Goal: Task Accomplishment & Management: Manage account settings

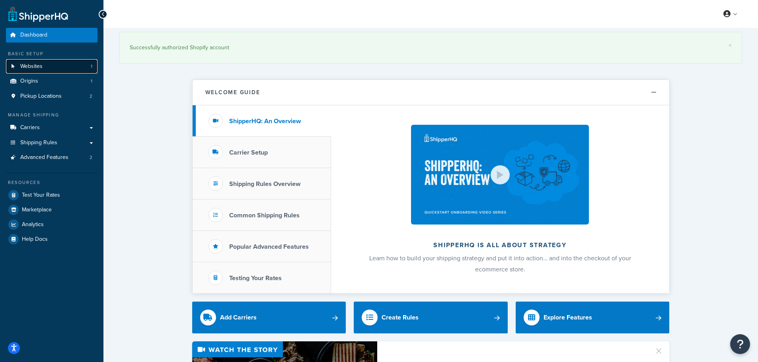
click at [54, 59] on link "Websites 1" at bounding box center [51, 66] width 91 height 15
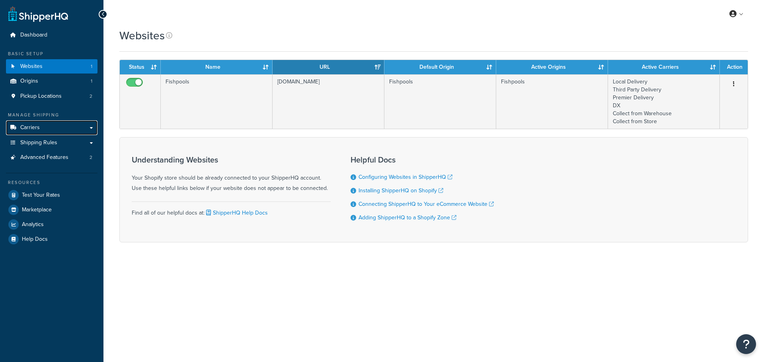
click at [62, 130] on link "Carriers" at bounding box center [51, 128] width 91 height 15
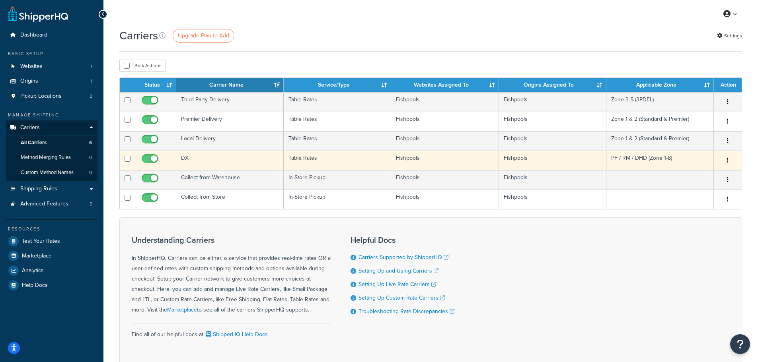
click at [210, 164] on td "DX" at bounding box center [229, 160] width 107 height 19
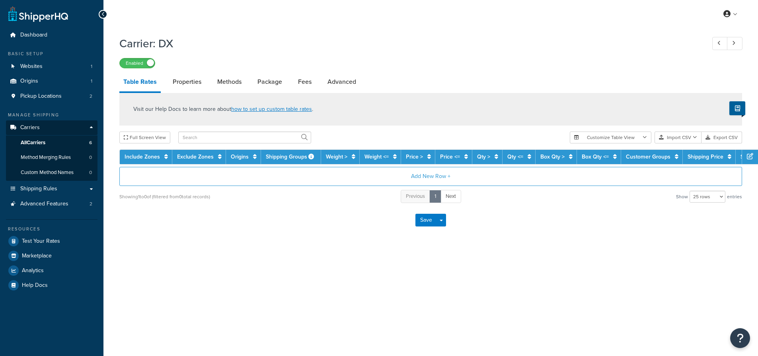
select select "25"
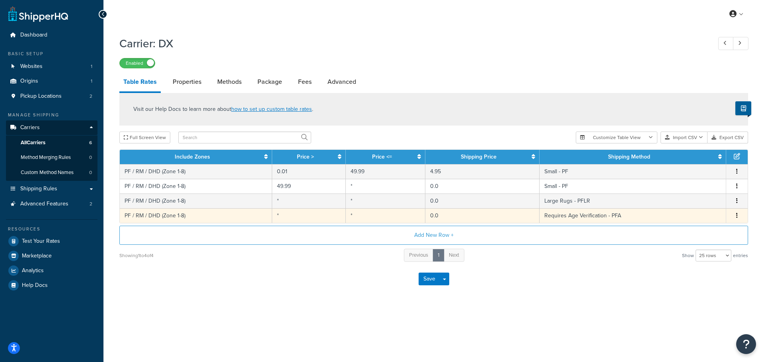
click at [740, 216] on span "Edit Duplicate Delete" at bounding box center [737, 216] width 12 height 9
click at [736, 217] on icon "button" at bounding box center [737, 216] width 2 height 6
click at [699, 200] on div "Edit" at bounding box center [696, 200] width 56 height 16
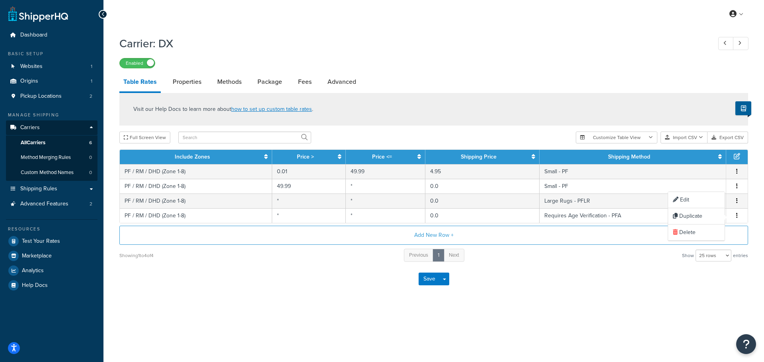
select select "180318"
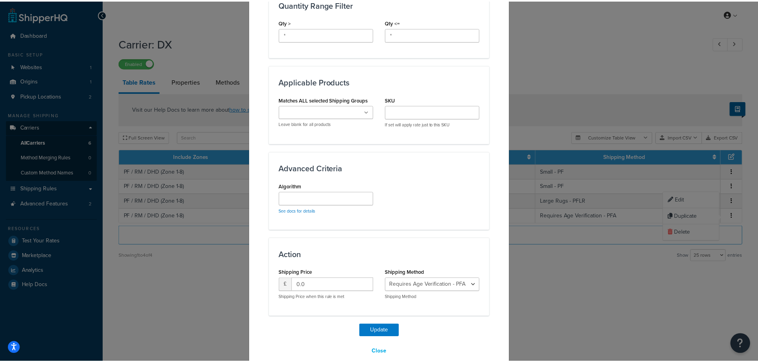
scroll to position [385, 0]
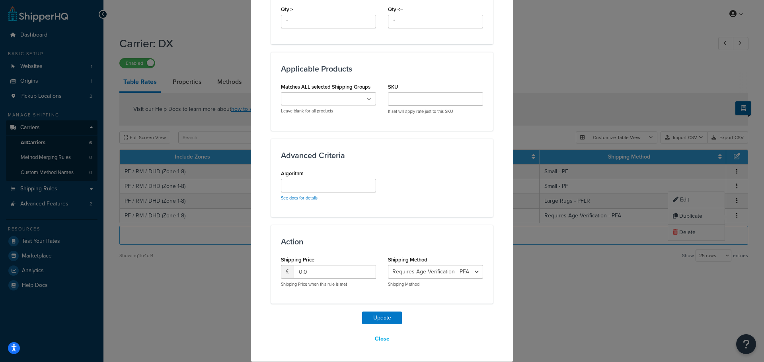
click at [322, 282] on p "Shipping Price when this rule is met" at bounding box center [328, 285] width 95 height 6
click at [329, 276] on input "0.0" at bounding box center [335, 272] width 82 height 14
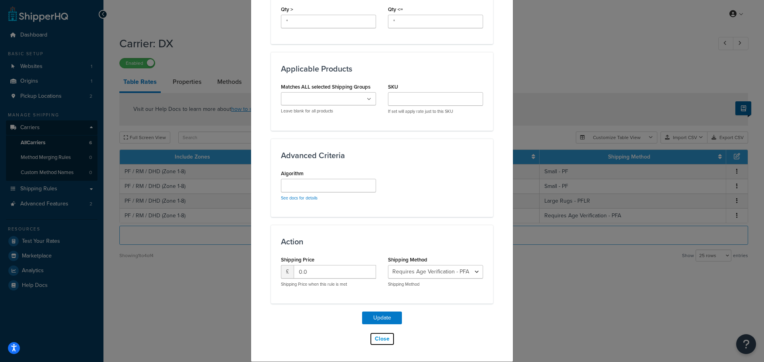
click at [376, 337] on button "Close" at bounding box center [382, 340] width 25 height 14
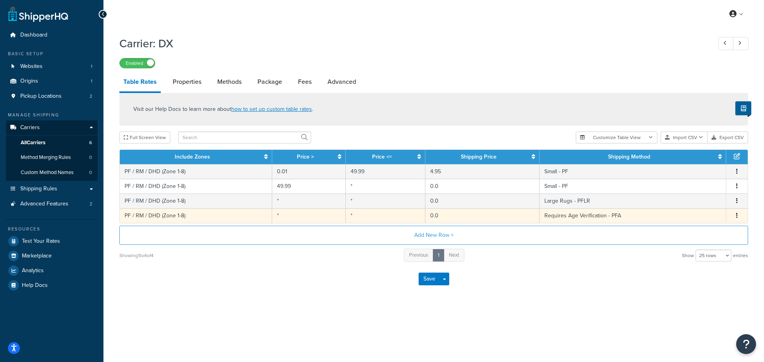
click at [734, 215] on button "button" at bounding box center [737, 216] width 6 height 9
click at [199, 76] on link "Properties" at bounding box center [187, 81] width 37 height 19
select select "HIGHEST"
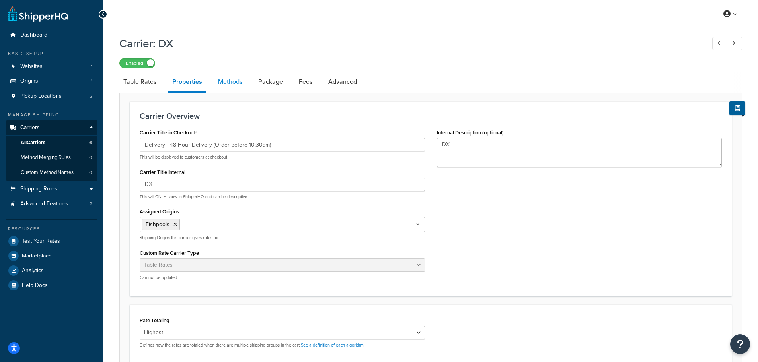
click at [230, 82] on link "Methods" at bounding box center [230, 81] width 32 height 19
select select "25"
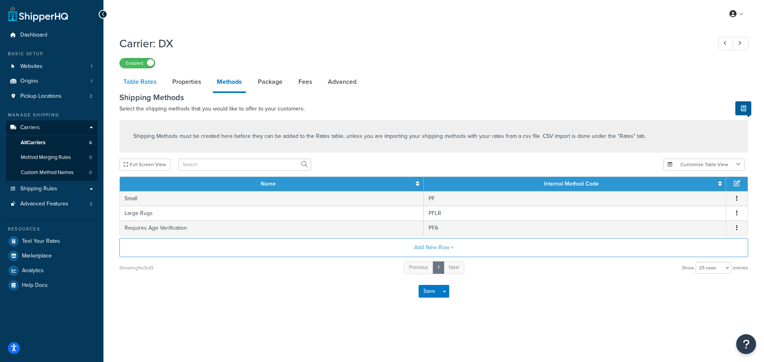
click at [137, 80] on link "Table Rates" at bounding box center [139, 81] width 41 height 19
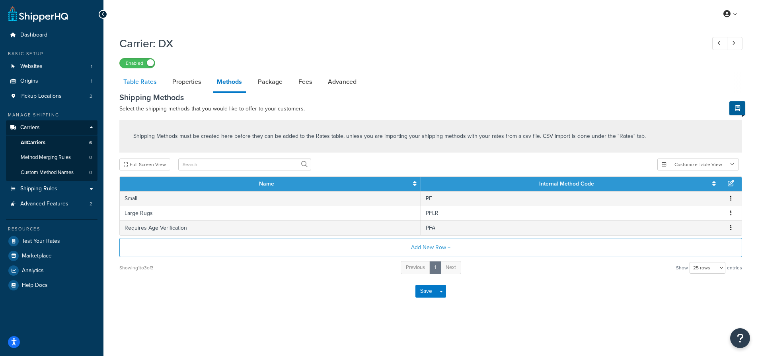
select select "25"
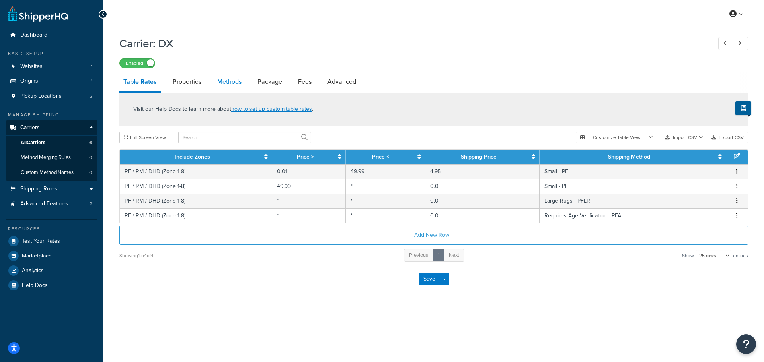
click at [239, 84] on link "Methods" at bounding box center [229, 81] width 32 height 19
select select "25"
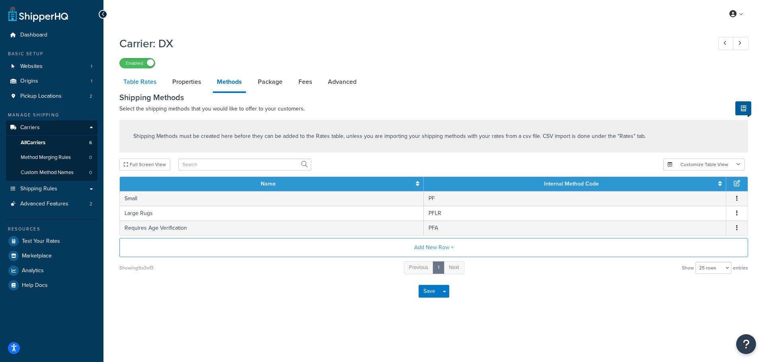
click at [141, 87] on link "Table Rates" at bounding box center [139, 81] width 41 height 19
select select "25"
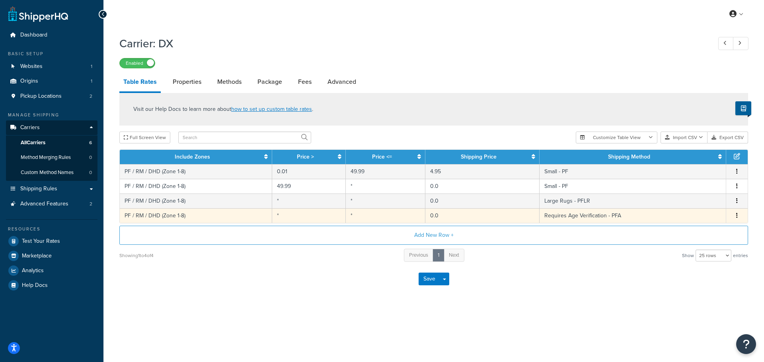
click at [736, 216] on icon "button" at bounding box center [737, 216] width 2 height 6
click at [701, 199] on div "Edit" at bounding box center [696, 200] width 56 height 16
select select "180318"
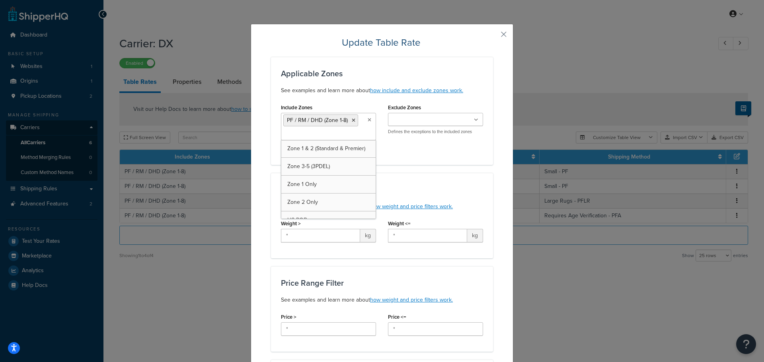
click at [368, 119] on icon at bounding box center [370, 120] width 4 height 5
click at [407, 154] on div "Include Zones PF / RM / DHD (Zone 1-8) Zone 1 & 2 (Standard & Premier) Zone 3-5…" at bounding box center [382, 128] width 214 height 53
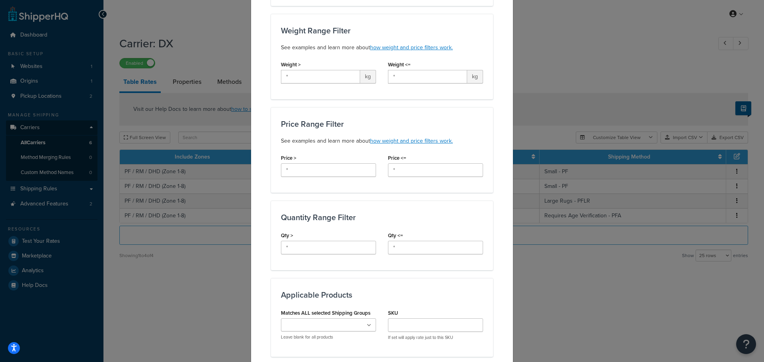
click at [575, 226] on div "Update Table Rate Applicable Zones See examples and learn more about how includ…" at bounding box center [382, 181] width 764 height 362
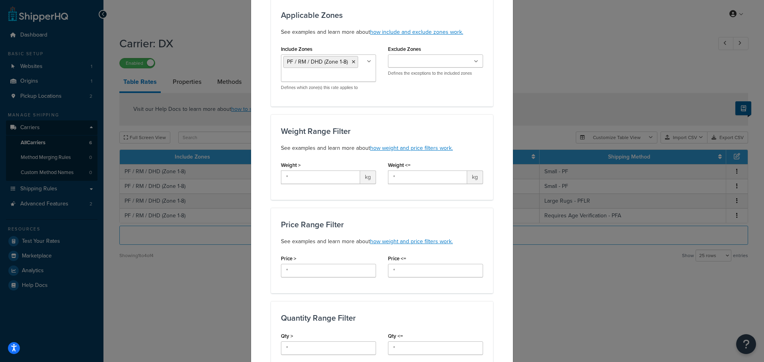
scroll to position [0, 0]
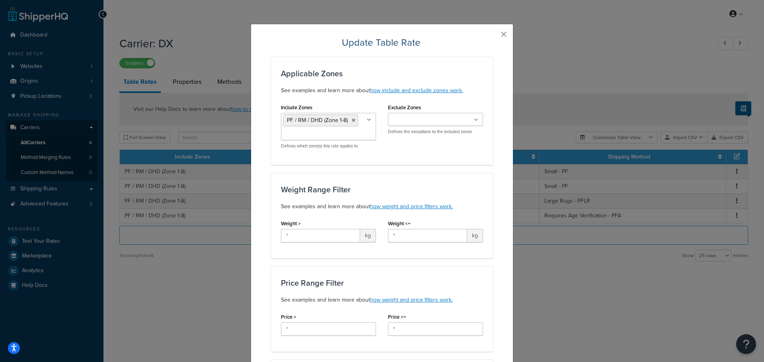
click at [493, 37] on button "button" at bounding box center [492, 37] width 2 height 2
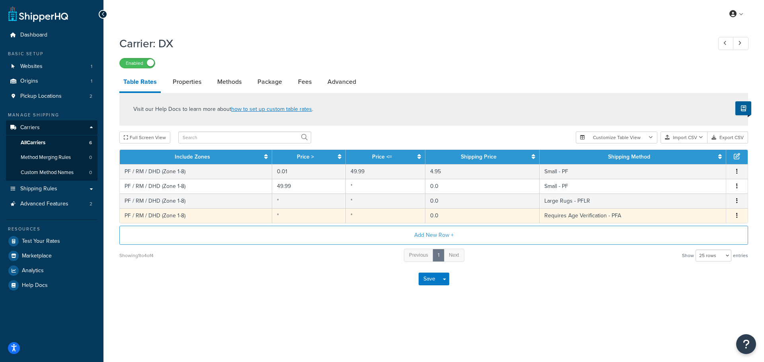
click at [738, 214] on button "button" at bounding box center [737, 216] width 6 height 9
click at [684, 200] on div "Edit" at bounding box center [696, 200] width 56 height 16
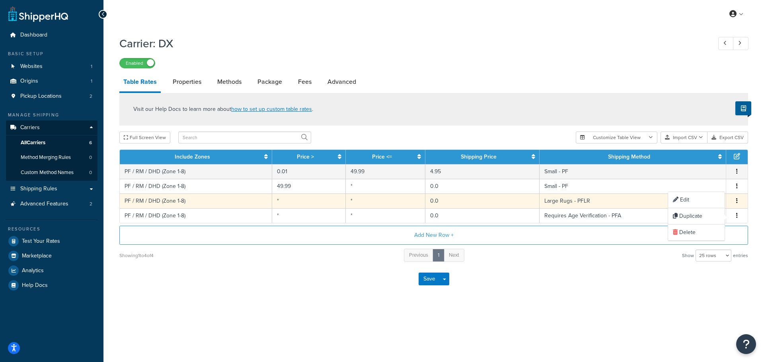
select select "180318"
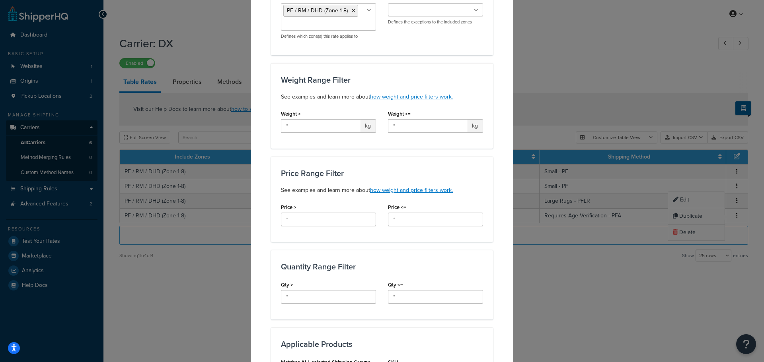
scroll to position [119, 0]
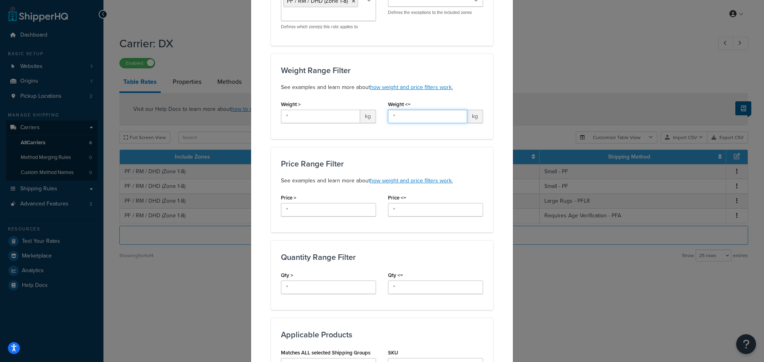
click at [407, 120] on input "*" at bounding box center [427, 117] width 79 height 14
click at [419, 101] on div "Weight <= * kg" at bounding box center [435, 111] width 95 height 25
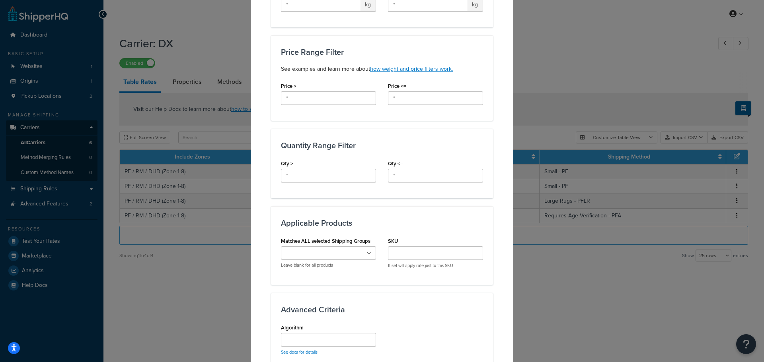
scroll to position [385, 0]
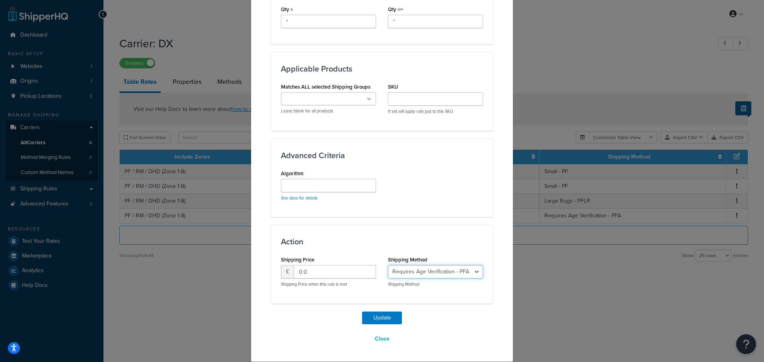
click at [423, 269] on select "Small - PF Large Rugs - PFLR Requires Age Verification - PFA" at bounding box center [435, 272] width 95 height 14
click at [380, 339] on button "Close" at bounding box center [382, 340] width 25 height 14
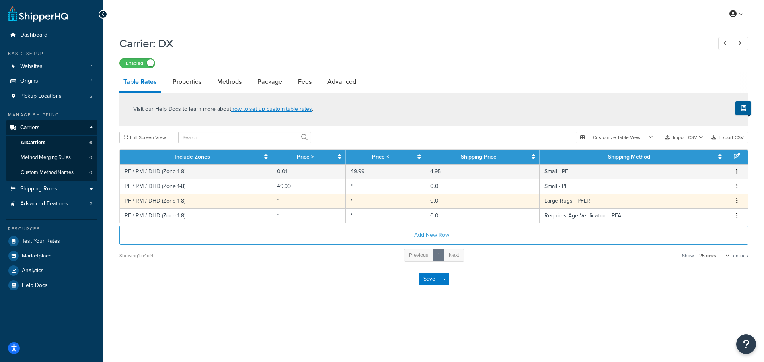
click at [736, 198] on button "button" at bounding box center [737, 201] width 6 height 9
click at [694, 188] on div "Edit" at bounding box center [696, 185] width 56 height 16
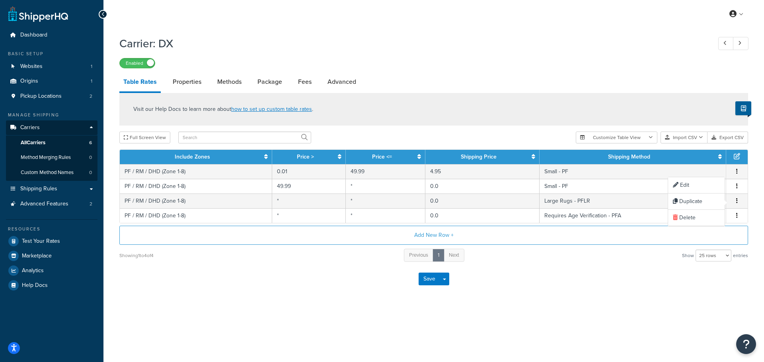
select select "162150"
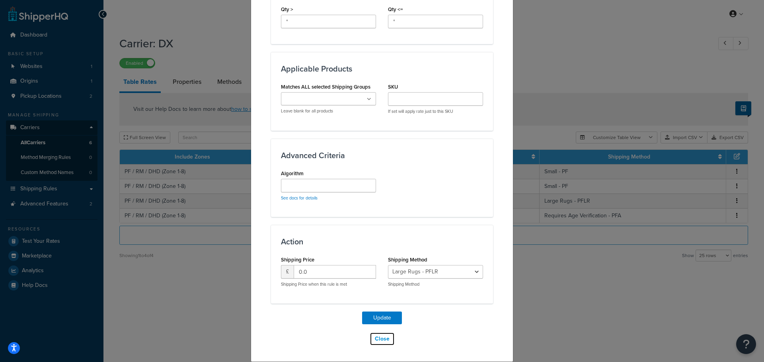
click at [383, 341] on button "Close" at bounding box center [382, 340] width 25 height 14
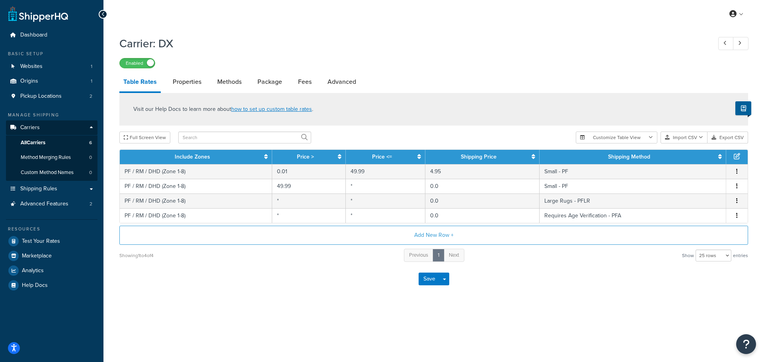
click at [354, 95] on div "Visit our Help Docs to learn more about how to set up custom table rates ." at bounding box center [433, 109] width 629 height 33
click at [341, 88] on link "Advanced" at bounding box center [341, 81] width 37 height 19
select select "false"
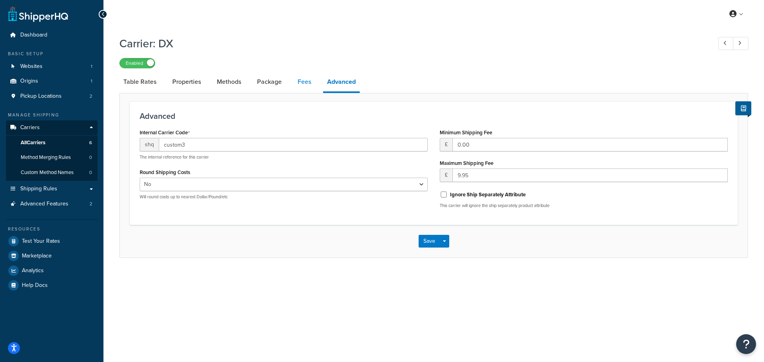
click at [310, 82] on link "Fees" at bounding box center [304, 81] width 21 height 19
select select "AFTER"
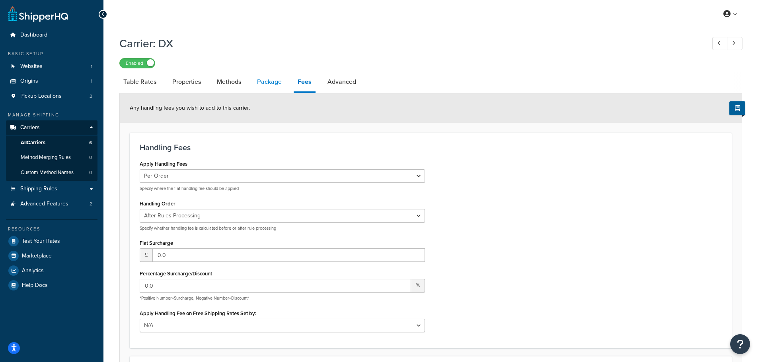
click at [263, 86] on link "Package" at bounding box center [269, 81] width 33 height 19
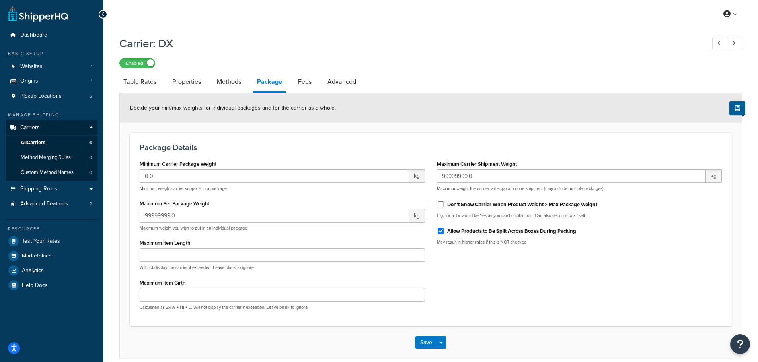
click at [214, 94] on div "Decide your min/max weights for individual packages and for the carrier as a wh…" at bounding box center [431, 107] width 622 height 29
click at [237, 89] on link "Methods" at bounding box center [229, 81] width 32 height 19
select select "25"
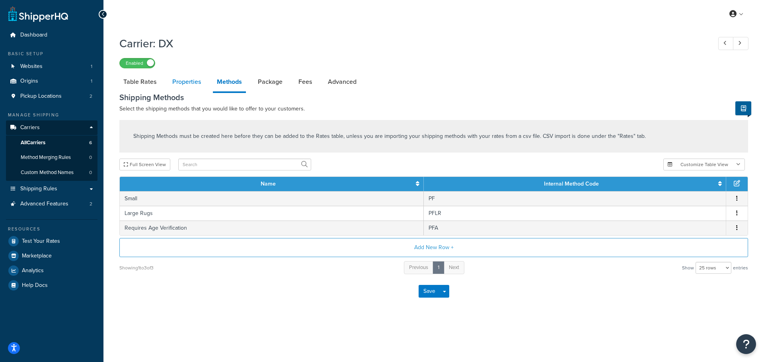
click at [189, 88] on link "Properties" at bounding box center [186, 81] width 37 height 19
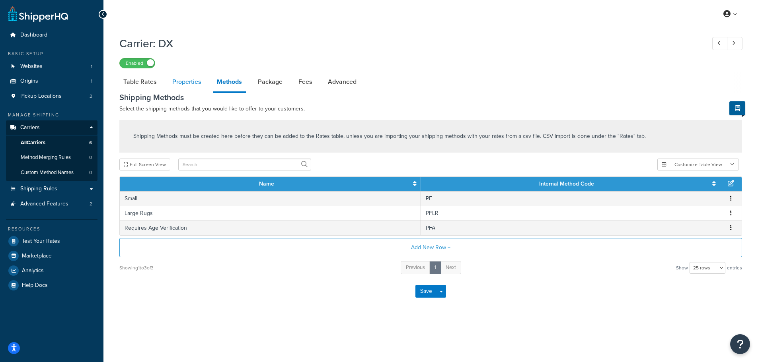
select select "HIGHEST"
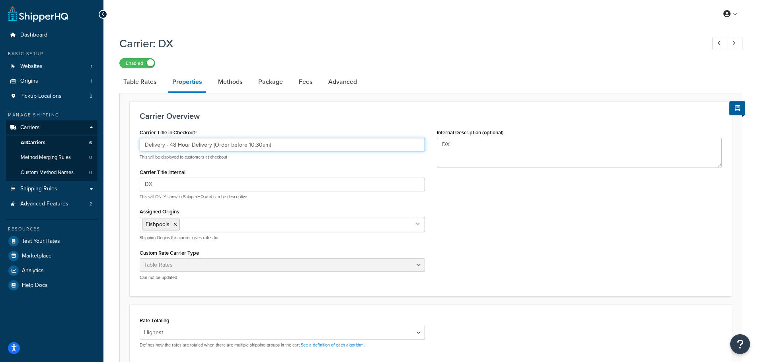
click at [278, 149] on input "Delivery - 48 Hour Delivery (Order before 10:30am)" at bounding box center [282, 145] width 285 height 14
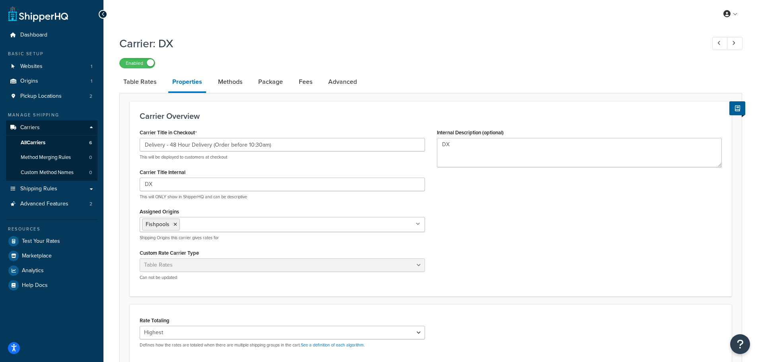
click at [316, 126] on div "Carrier Overview Carrier Title in Checkout Delivery - 48 Hour Delivery (Order b…" at bounding box center [431, 198] width 602 height 195
click at [50, 195] on link "Shipping Rules" at bounding box center [51, 189] width 91 height 15
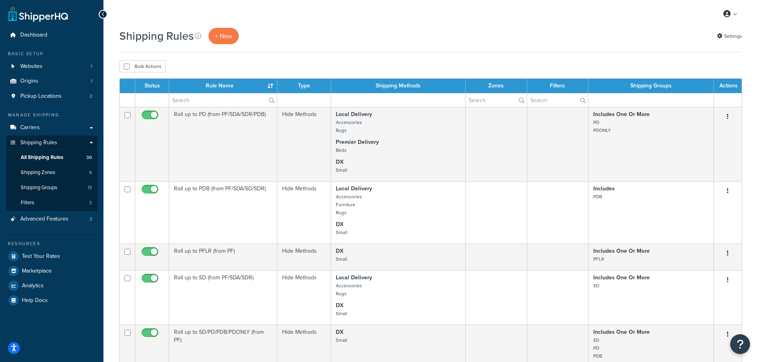
scroll to position [512, 0]
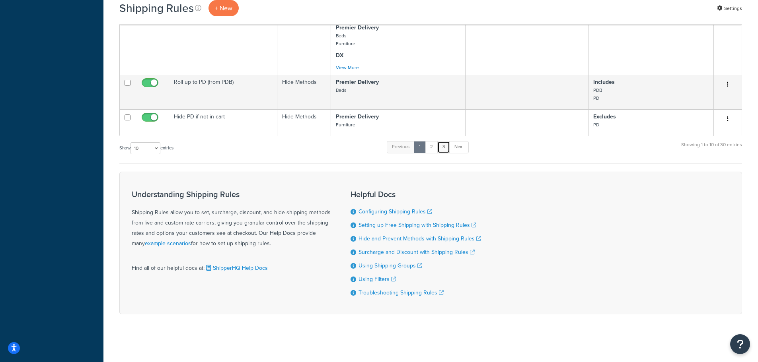
click at [443, 152] on link "3" at bounding box center [443, 147] width 13 height 12
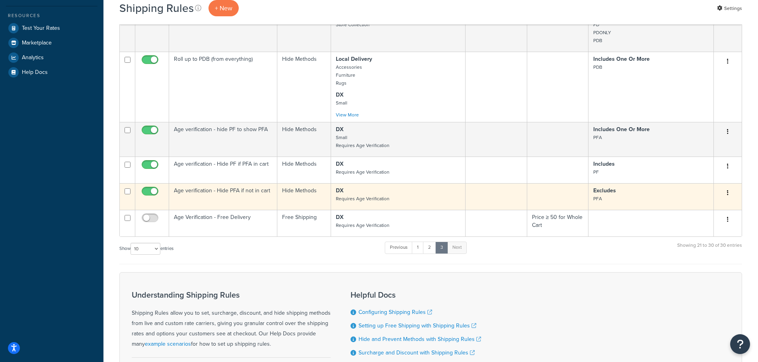
scroll to position [210, 0]
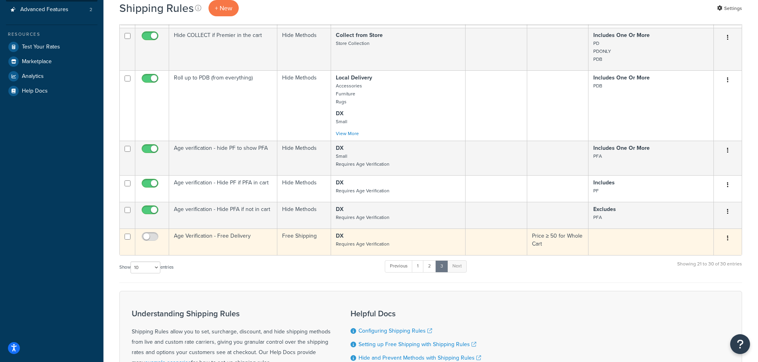
click at [360, 237] on p "DX Requires Age Verification" at bounding box center [398, 240] width 125 height 16
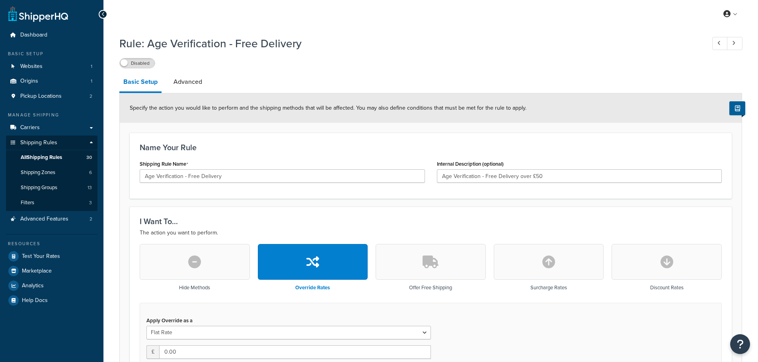
select select "LOCATION"
click at [191, 88] on link "Advanced" at bounding box center [187, 81] width 37 height 19
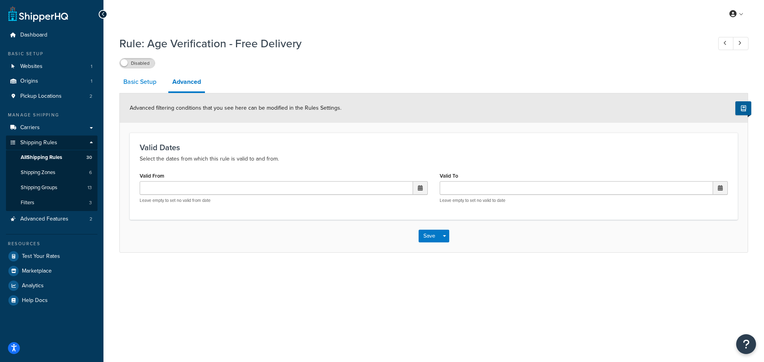
click at [150, 88] on link "Basic Setup" at bounding box center [139, 81] width 41 height 19
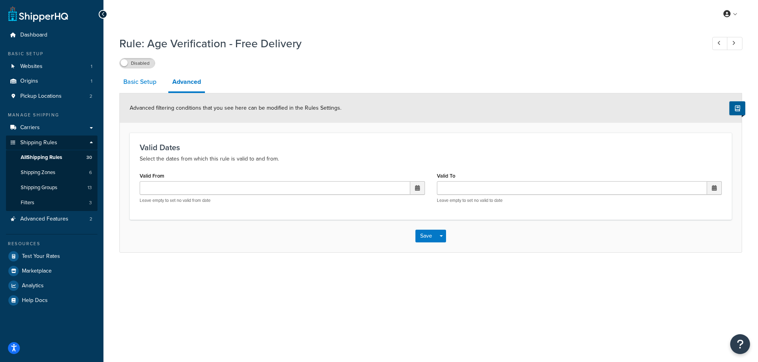
select select "LOCATION"
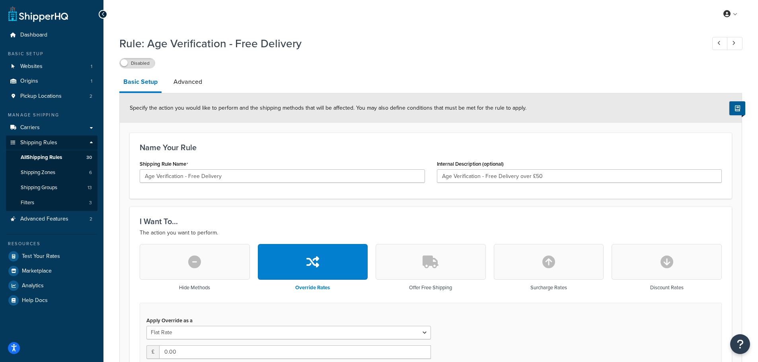
drag, startPoint x: 213, startPoint y: 183, endPoint x: 239, endPoint y: 180, distance: 26.4
click at [237, 181] on div "Shipping Rule Name Age Verification - Free Delivery" at bounding box center [282, 173] width 297 height 31
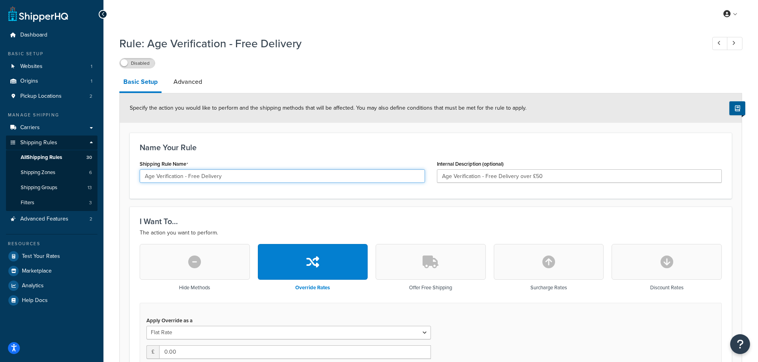
click at [239, 180] on input "Age Verification - Free Delivery" at bounding box center [282, 176] width 285 height 14
click at [200, 181] on input "Age Verification - Free Delivery" at bounding box center [282, 176] width 285 height 14
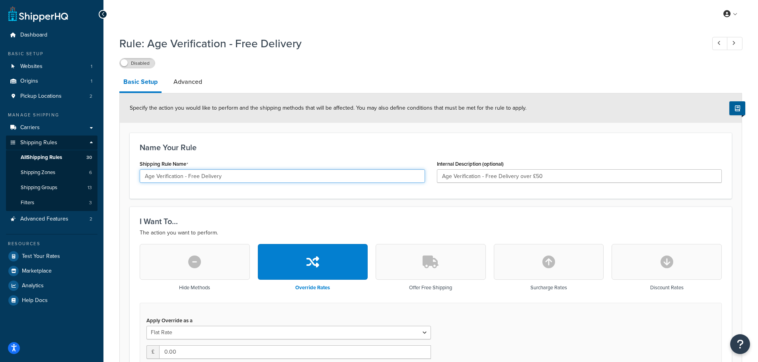
click at [200, 181] on input "Age Verification - Free Delivery" at bounding box center [282, 176] width 285 height 14
click at [242, 180] on input "Age Verification - Free Delivery" at bounding box center [282, 176] width 285 height 14
click at [275, 180] on input "Age Verification - Free Delivery" at bounding box center [282, 176] width 285 height 14
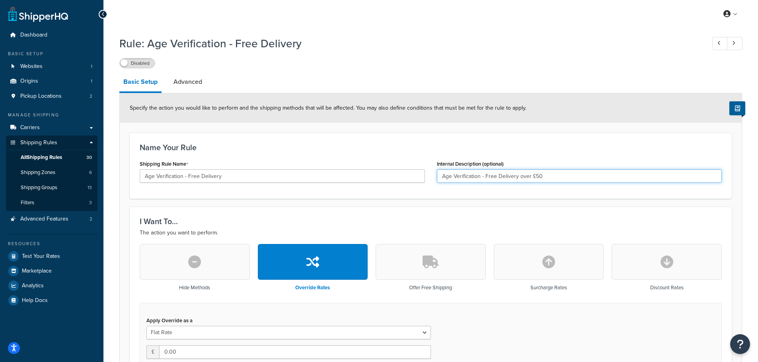
drag, startPoint x: 476, startPoint y: 179, endPoint x: 569, endPoint y: 174, distance: 93.2
click at [569, 174] on input "Age Verification - Free Delivery over £50" at bounding box center [579, 176] width 285 height 14
drag, startPoint x: 569, startPoint y: 174, endPoint x: 505, endPoint y: 173, distance: 64.1
click at [505, 173] on input "Age Verification - Free Delivery over £50" at bounding box center [579, 176] width 285 height 14
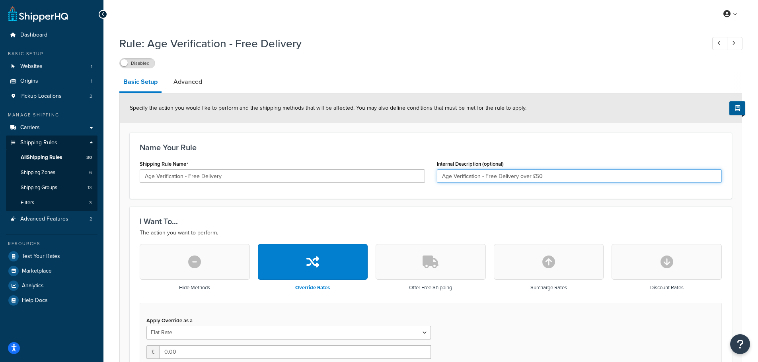
click at [505, 173] on input "Age Verification - Free Delivery over £50" at bounding box center [579, 176] width 285 height 14
click at [580, 179] on input "Age Verification - Free Delivery over £50" at bounding box center [579, 176] width 285 height 14
drag, startPoint x: 580, startPoint y: 179, endPoint x: 477, endPoint y: 171, distance: 102.9
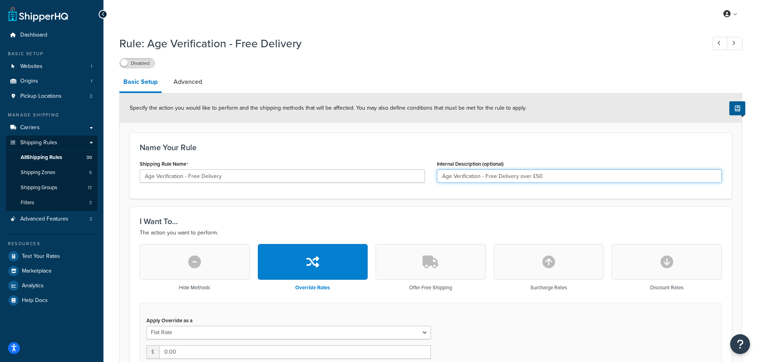
click at [489, 172] on input "Age Verification - Free Delivery over £50" at bounding box center [579, 176] width 285 height 14
click at [477, 171] on input "Age Verification - Free Delivery over £50" at bounding box center [579, 176] width 285 height 14
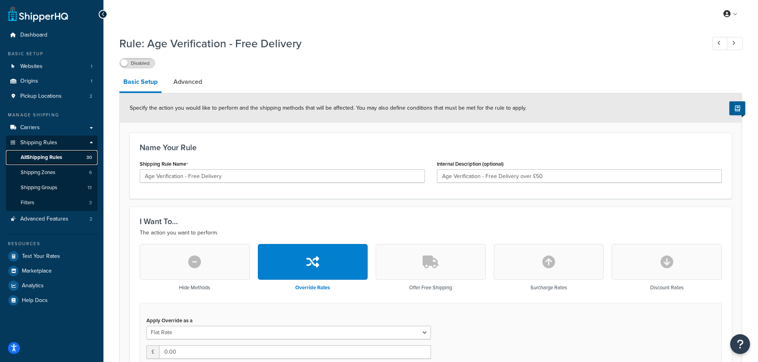
click at [52, 155] on span "All Shipping Rules" at bounding box center [41, 157] width 41 height 7
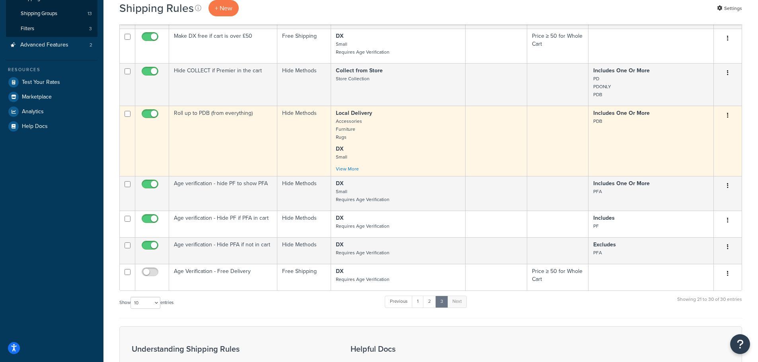
scroll to position [318, 0]
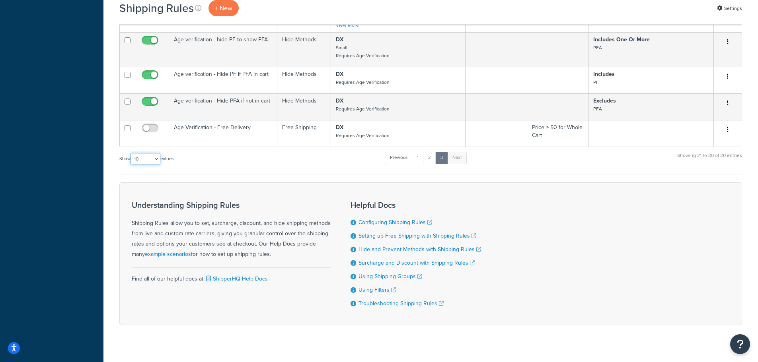
click at [146, 155] on select "10 15 25 50 100 1000" at bounding box center [145, 159] width 30 height 12
select select "1000"
click at [131, 153] on select "10 15 25 50 100 1000" at bounding box center [145, 159] width 30 height 12
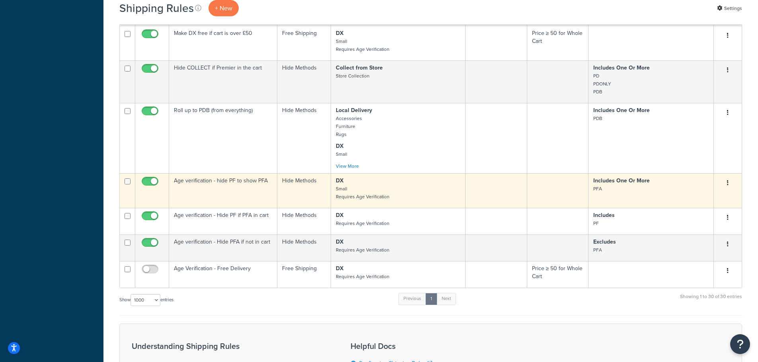
click at [728, 183] on button "button" at bounding box center [727, 183] width 11 height 13
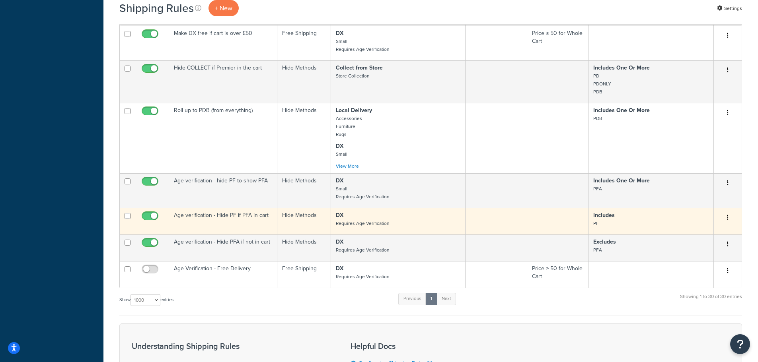
click at [729, 220] on button "button" at bounding box center [727, 218] width 11 height 13
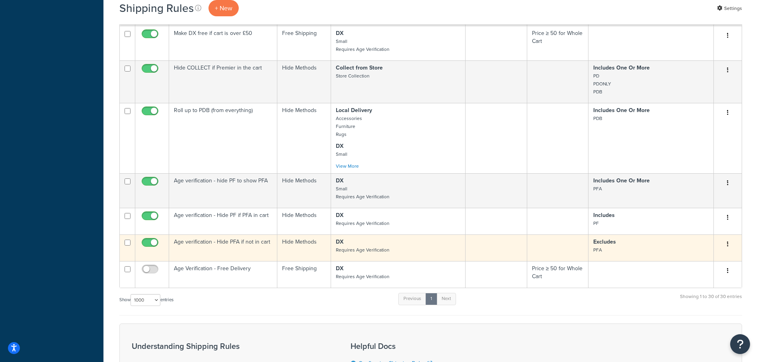
click at [728, 243] on button "button" at bounding box center [727, 244] width 11 height 13
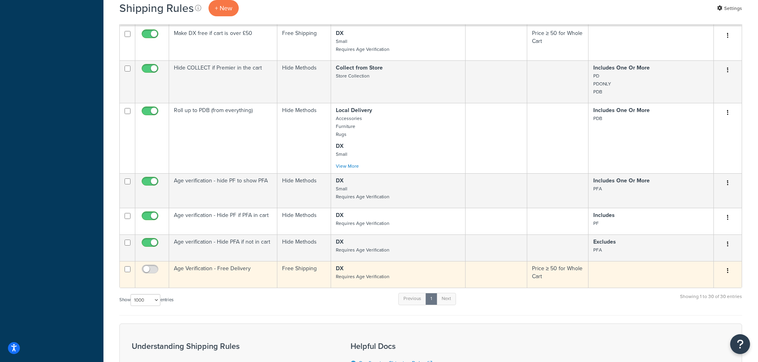
click at [728, 269] on button "button" at bounding box center [727, 271] width 11 height 13
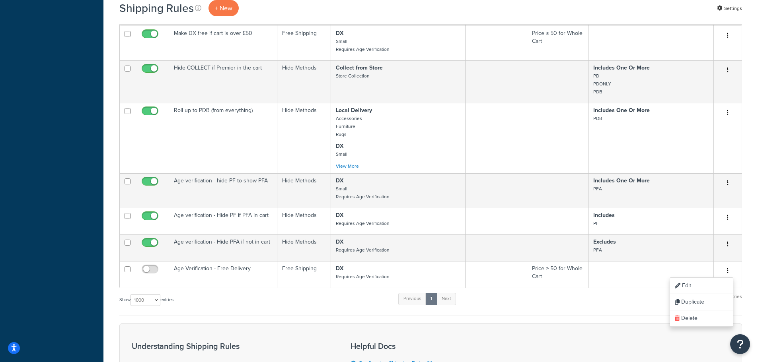
click at [474, 301] on div "Show 10 15 25 50 100 1000 entries Previous 1 Next Showing 1 to 30 of 30 entries" at bounding box center [430, 303] width 623 height 23
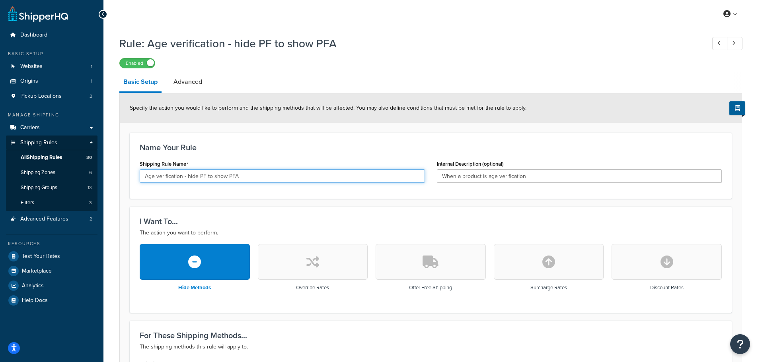
drag, startPoint x: 180, startPoint y: 179, endPoint x: 211, endPoint y: 179, distance: 30.6
click at [211, 179] on input "Age verification - hide PF to show PFA" at bounding box center [282, 176] width 285 height 14
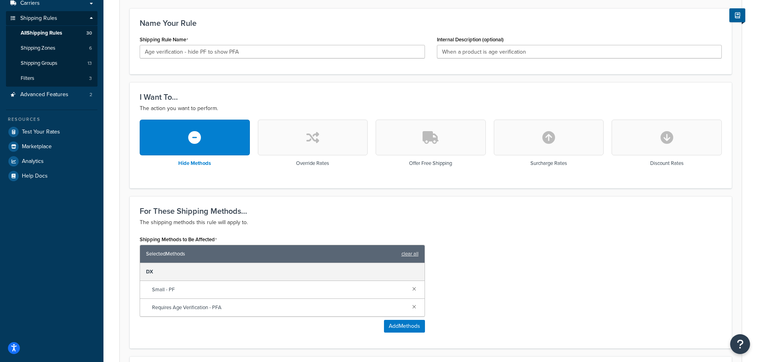
scroll to position [164, 0]
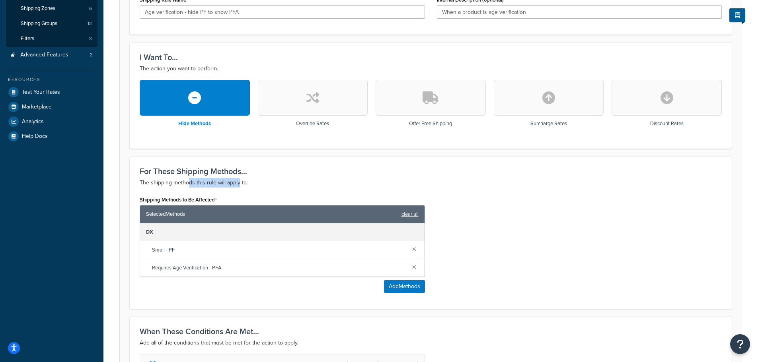
drag, startPoint x: 190, startPoint y: 183, endPoint x: 240, endPoint y: 179, distance: 50.6
click at [239, 180] on p "The shipping methods this rule will apply to." at bounding box center [431, 183] width 582 height 10
click at [240, 179] on p "The shipping methods this rule will apply to." at bounding box center [431, 183] width 582 height 10
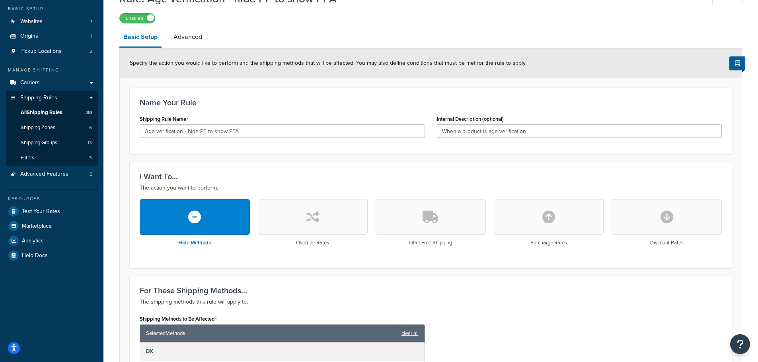
scroll to position [0, 0]
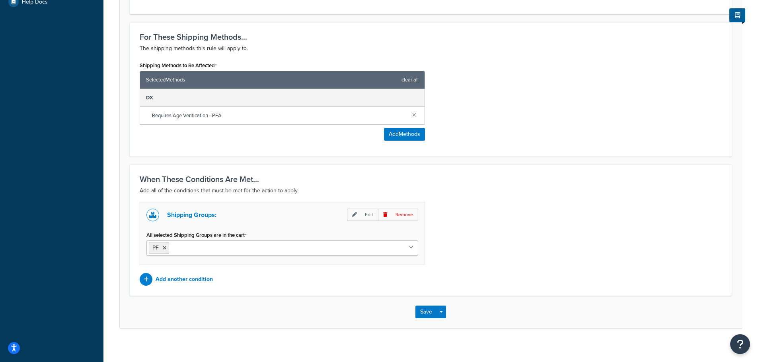
scroll to position [300, 0]
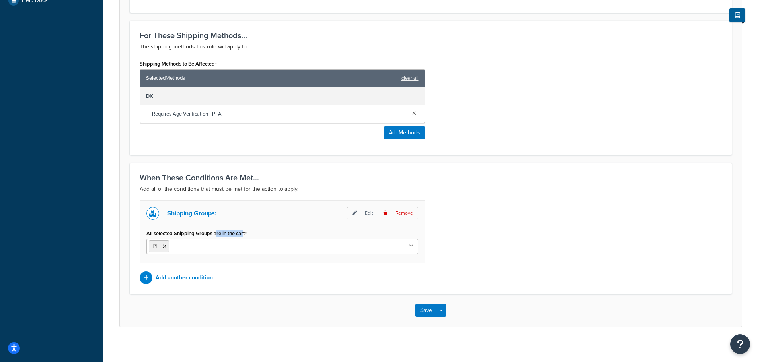
drag, startPoint x: 216, startPoint y: 233, endPoint x: 244, endPoint y: 235, distance: 27.9
click at [244, 235] on label "All selected Shipping Groups are in the cart" at bounding box center [196, 234] width 100 height 6
click at [241, 242] on input "All selected Shipping Groups are in the cart" at bounding box center [206, 246] width 70 height 9
click at [244, 235] on label "All selected Shipping Groups are in the cart" at bounding box center [196, 234] width 100 height 6
click at [241, 242] on input "All selected Shipping Groups are in the cart" at bounding box center [206, 246] width 70 height 9
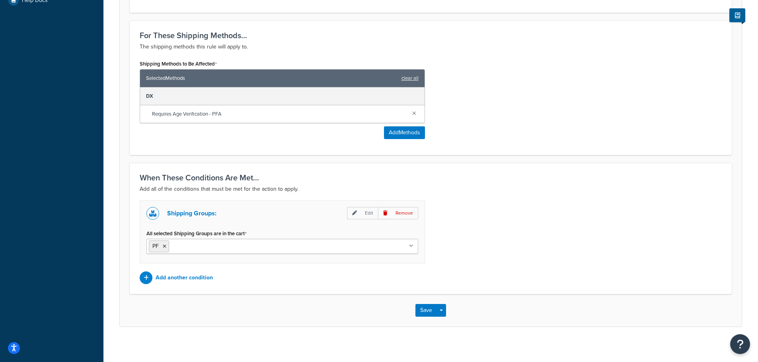
click at [236, 180] on h3 "When These Conditions Are Met..." at bounding box center [431, 177] width 582 height 9
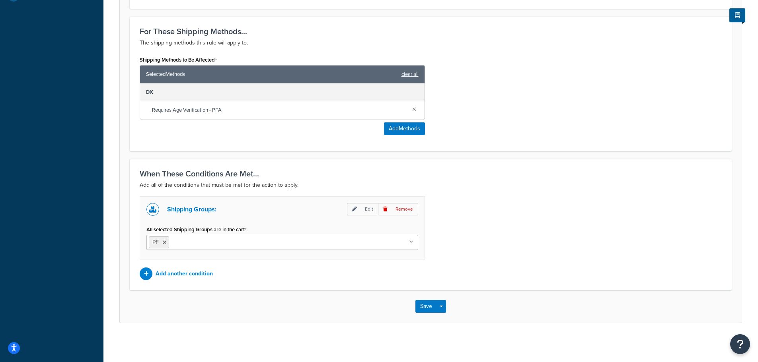
scroll to position [306, 0]
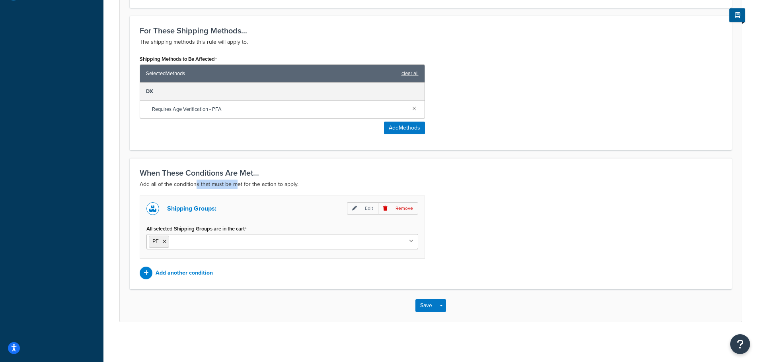
drag, startPoint x: 197, startPoint y: 180, endPoint x: 237, endPoint y: 181, distance: 40.2
click at [237, 181] on p "Add all of the conditions that must be met for the action to apply." at bounding box center [431, 185] width 582 height 10
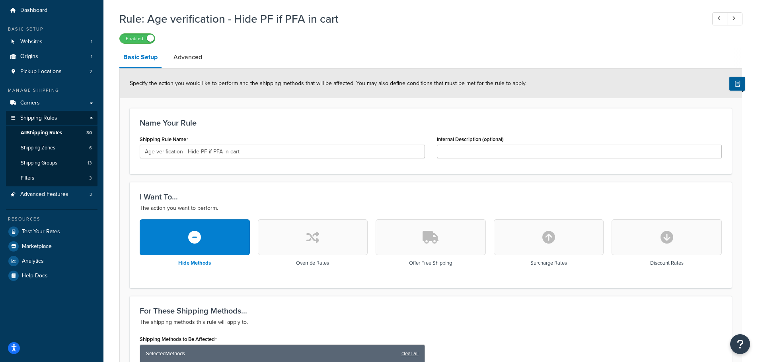
scroll to position [0, 0]
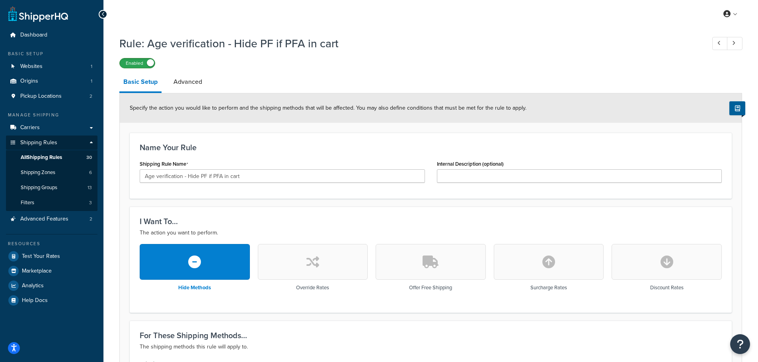
click at [146, 66] on label "Enabled" at bounding box center [137, 63] width 35 height 10
click at [140, 60] on label "Disabled" at bounding box center [137, 63] width 35 height 10
click at [140, 66] on label "Enabled" at bounding box center [137, 63] width 35 height 10
drag, startPoint x: 256, startPoint y: 44, endPoint x: 347, endPoint y: 45, distance: 90.7
click at [347, 45] on h1 "Rule: Age verification - Hide PF if PFA in cart" at bounding box center [408, 44] width 578 height 16
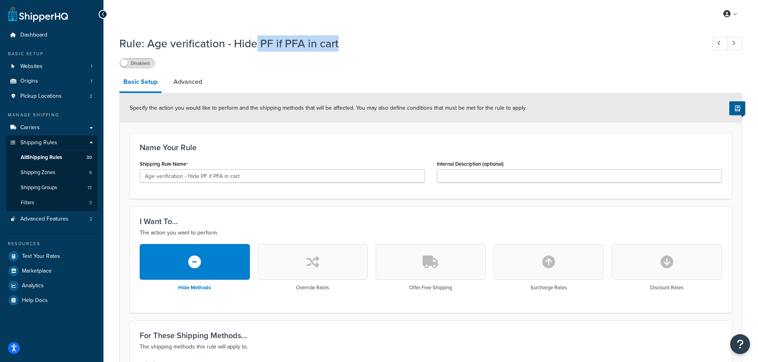
click at [347, 45] on h1 "Rule: Age verification - Hide PF if PFA in cart" at bounding box center [408, 44] width 578 height 16
click at [266, 39] on h1 "Rule: Age verification - Hide PF if PFA in cart" at bounding box center [408, 44] width 578 height 16
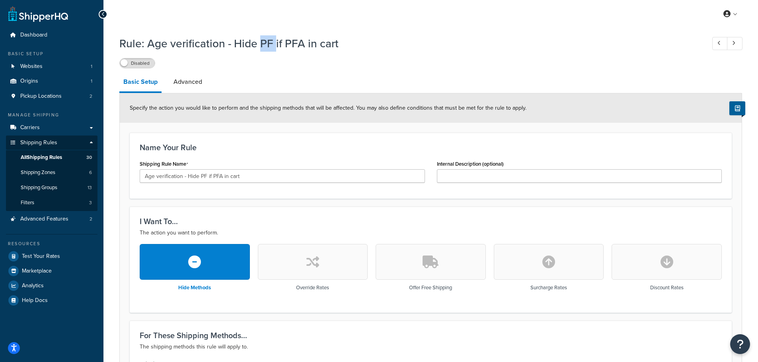
click at [266, 39] on h1 "Rule: Age verification - Hide PF if PFA in cart" at bounding box center [408, 44] width 578 height 16
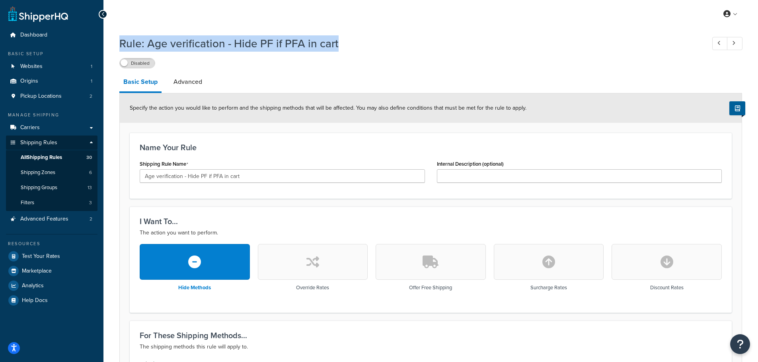
click at [266, 39] on h1 "Rule: Age verification - Hide PF if PFA in cart" at bounding box center [408, 44] width 578 height 16
click at [307, 41] on h1 "Rule: Age verification - Hide PF if PFA in cart" at bounding box center [408, 44] width 578 height 16
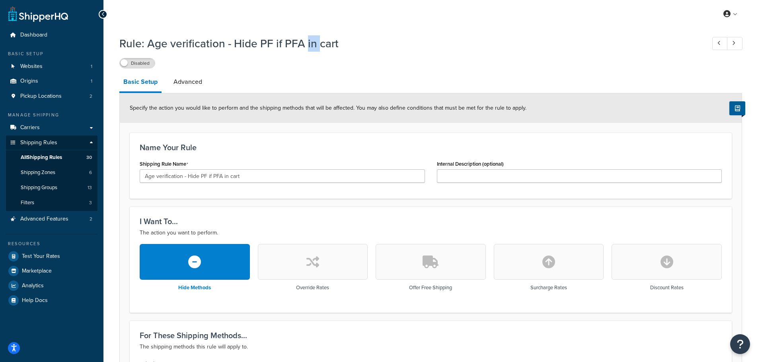
click at [307, 41] on h1 "Rule: Age verification - Hide PF if PFA in cart" at bounding box center [408, 44] width 578 height 16
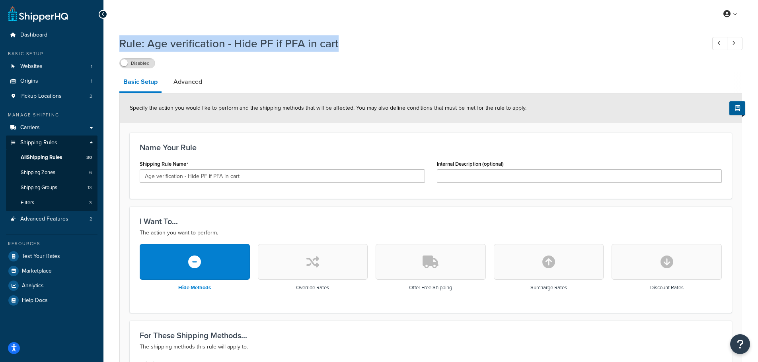
click at [307, 41] on h1 "Rule: Age verification - Hide PF if PFA in cart" at bounding box center [408, 44] width 578 height 16
click at [342, 43] on h1 "Rule: Age verification - Hide PF if PFA in cart" at bounding box center [408, 44] width 578 height 16
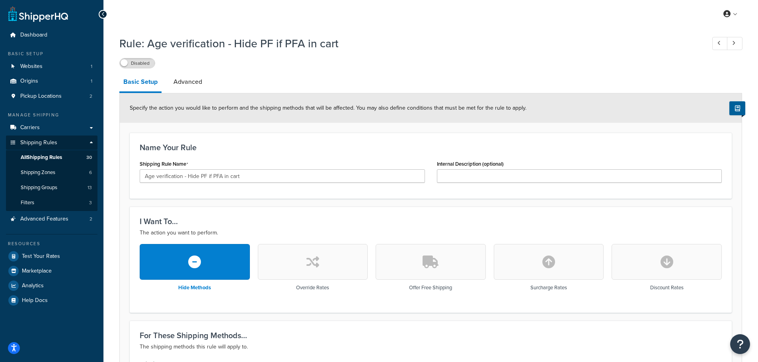
click at [140, 69] on div "Rule: Age verification - Hide PF if PFA in cart Disabled Basic Setup Advanced S…" at bounding box center [430, 330] width 623 height 596
click at [150, 64] on label "Disabled" at bounding box center [137, 63] width 35 height 10
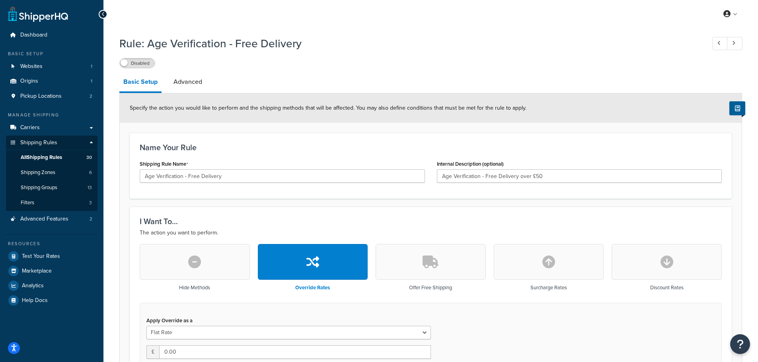
select select "LOCATION"
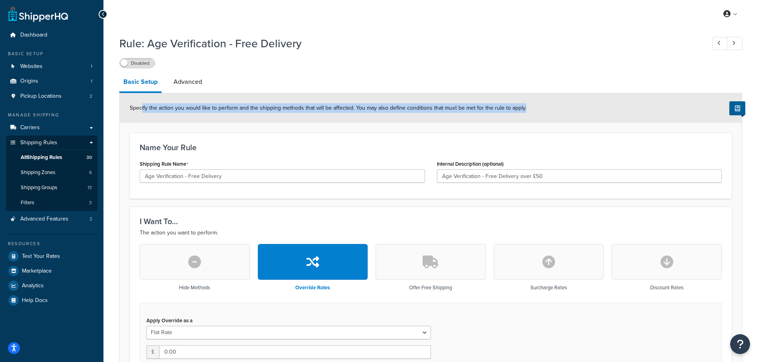
drag, startPoint x: 528, startPoint y: 109, endPoint x: 142, endPoint y: 112, distance: 385.5
click at [142, 112] on div "Specify the action you would like to perform and the shipping methods that will…" at bounding box center [431, 107] width 622 height 29
click at [142, 112] on span "Specify the action you would like to perform and the shipping methods that will…" at bounding box center [328, 108] width 397 height 8
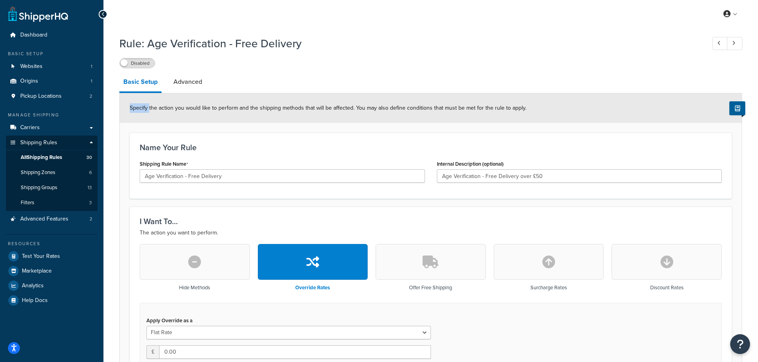
click at [142, 112] on span "Specify the action you would like to perform and the shipping methods that will…" at bounding box center [328, 108] width 397 height 8
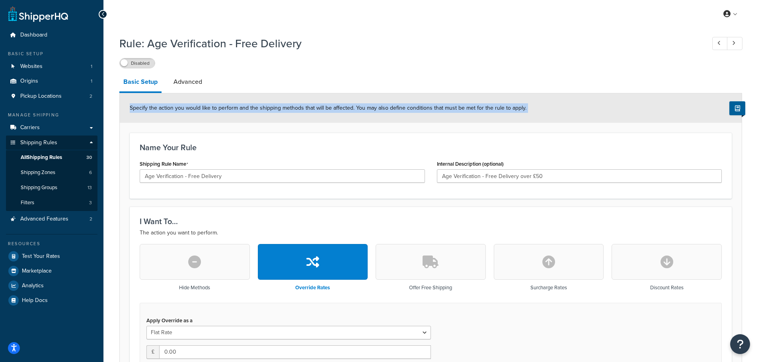
click at [142, 112] on span "Specify the action you would like to perform and the shipping methods that will…" at bounding box center [328, 108] width 397 height 8
click at [200, 113] on div "Specify the action you would like to perform and the shipping methods that will…" at bounding box center [431, 107] width 622 height 29
click at [207, 110] on span "Specify the action you would like to perform and the shipping methods that will…" at bounding box center [328, 108] width 397 height 8
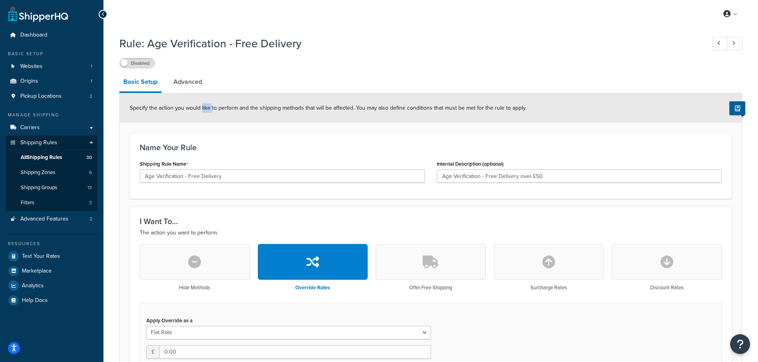
click at [207, 110] on span "Specify the action you would like to perform and the shipping methods that will…" at bounding box center [328, 108] width 397 height 8
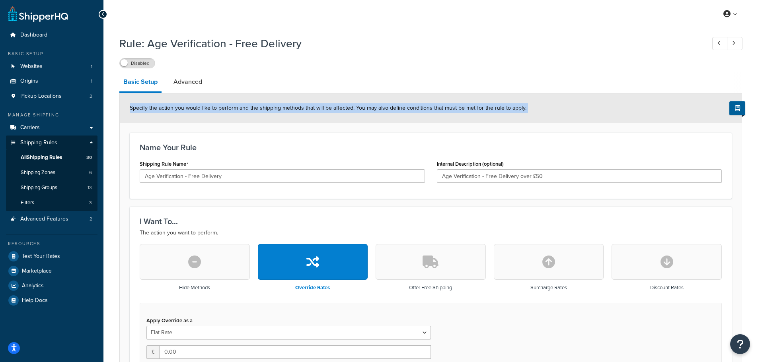
click at [207, 110] on span "Specify the action you would like to perform and the shipping methods that will…" at bounding box center [328, 108] width 397 height 8
click at [253, 110] on span "Specify the action you would like to perform and the shipping methods that will…" at bounding box center [328, 108] width 397 height 8
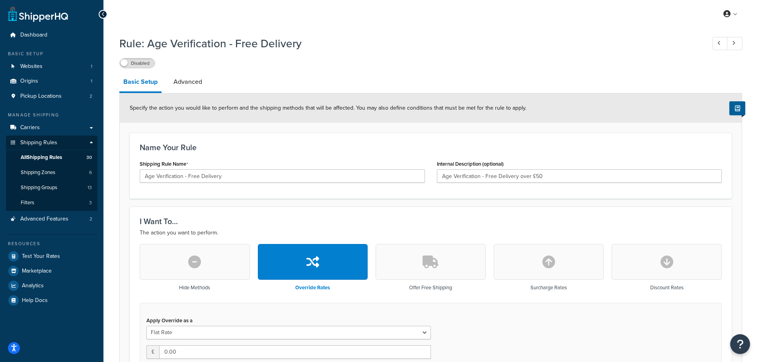
click at [253, 110] on span "Specify the action you would like to perform and the shipping methods that will…" at bounding box center [328, 108] width 397 height 8
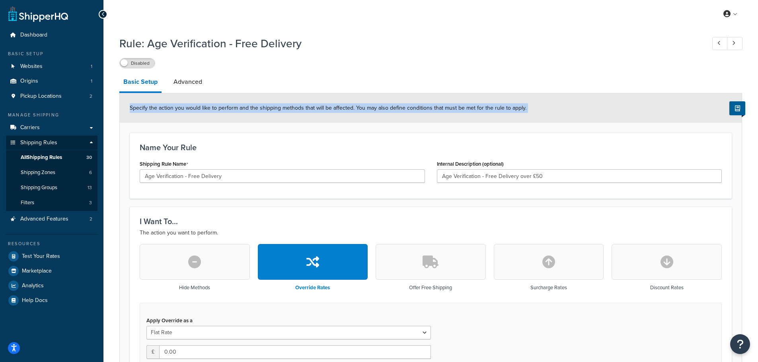
click at [253, 110] on span "Specify the action you would like to perform and the shipping methods that will…" at bounding box center [328, 108] width 397 height 8
click at [286, 114] on div "Specify the action you would like to perform and the shipping methods that will…" at bounding box center [431, 107] width 622 height 29
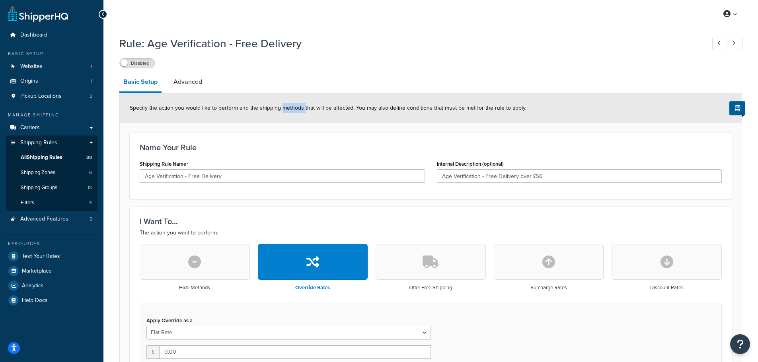
click at [286, 114] on div "Specify the action you would like to perform and the shipping methods that will…" at bounding box center [431, 107] width 622 height 29
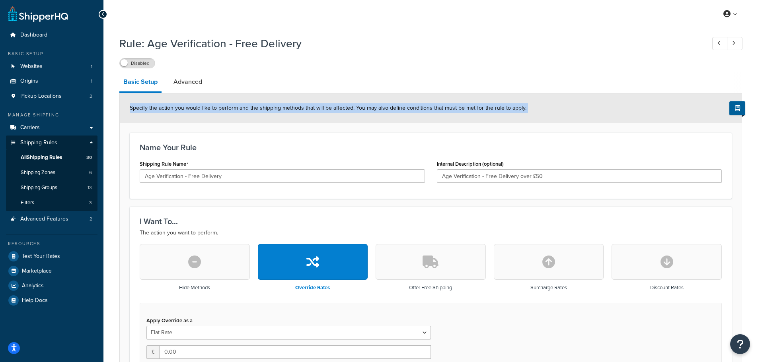
click at [286, 114] on div "Specify the action you would like to perform and the shipping methods that will…" at bounding box center [431, 107] width 622 height 29
click at [310, 108] on span "Specify the action you would like to perform and the shipping methods that will…" at bounding box center [328, 108] width 397 height 8
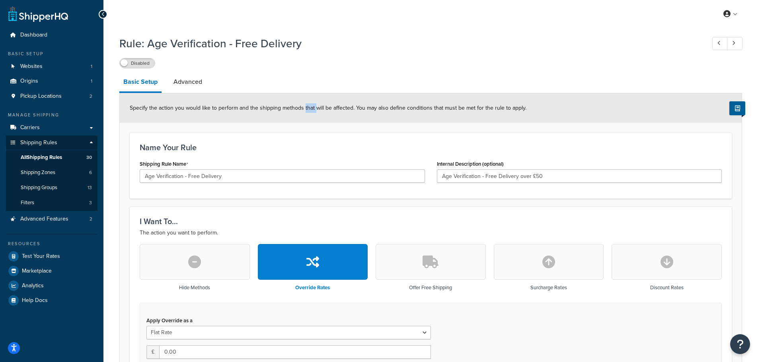
click at [310, 108] on span "Specify the action you would like to perform and the shipping methods that will…" at bounding box center [328, 108] width 397 height 8
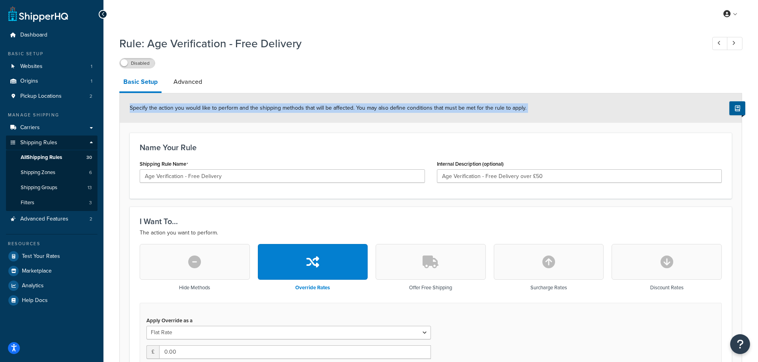
click at [310, 108] on span "Specify the action you would like to perform and the shipping methods that will…" at bounding box center [328, 108] width 397 height 8
click at [314, 108] on span "Specify the action you would like to perform and the shipping methods that will…" at bounding box center [328, 108] width 397 height 8
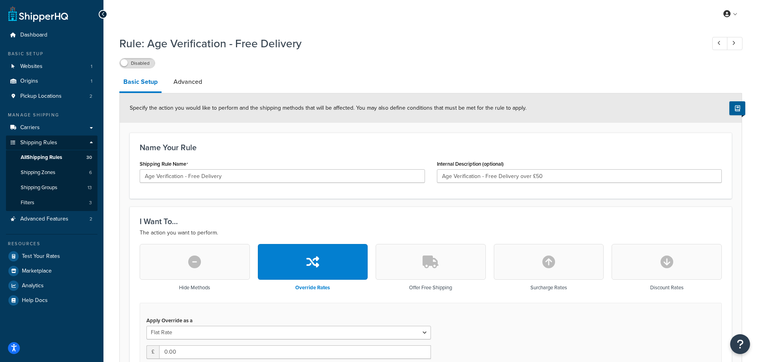
click at [322, 111] on span "Specify the action you would like to perform and the shipping methods that will…" at bounding box center [328, 108] width 397 height 8
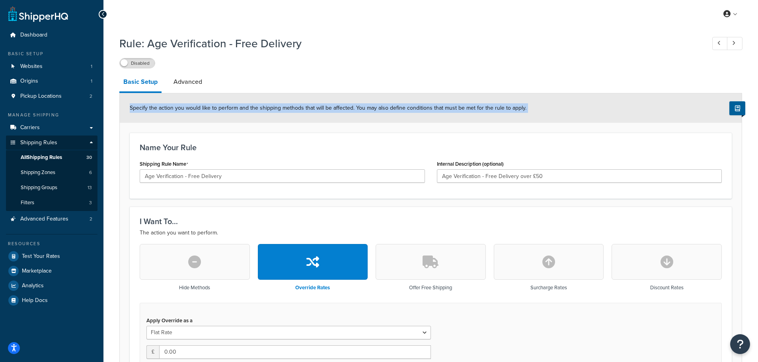
click at [322, 111] on span "Specify the action you would like to perform and the shipping methods that will…" at bounding box center [328, 108] width 397 height 8
click at [338, 111] on span "Specify the action you would like to perform and the shipping methods that will…" at bounding box center [328, 108] width 397 height 8
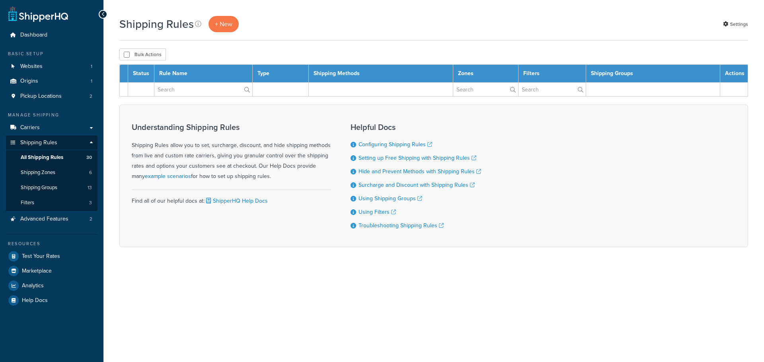
select select "1000"
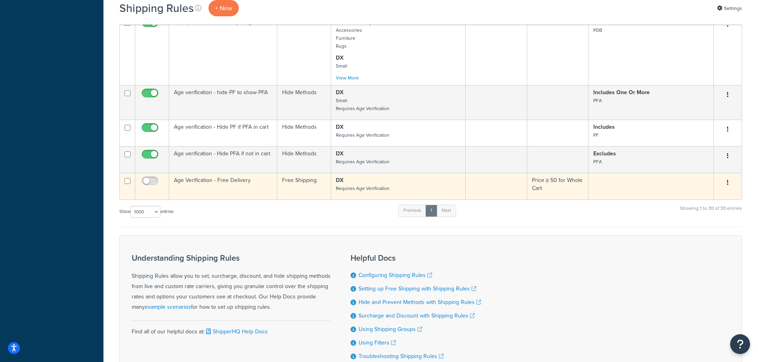
scroll to position [1101, 0]
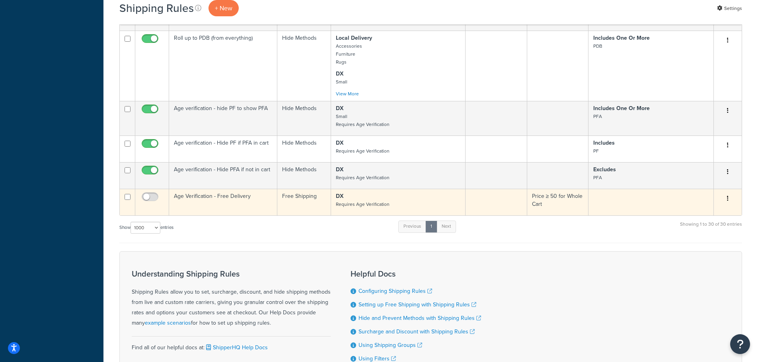
click at [226, 206] on td "Age Verification - Free Delivery" at bounding box center [223, 202] width 108 height 27
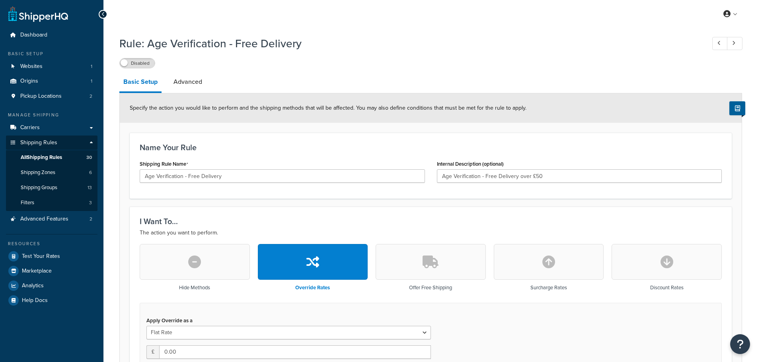
select select "LOCATION"
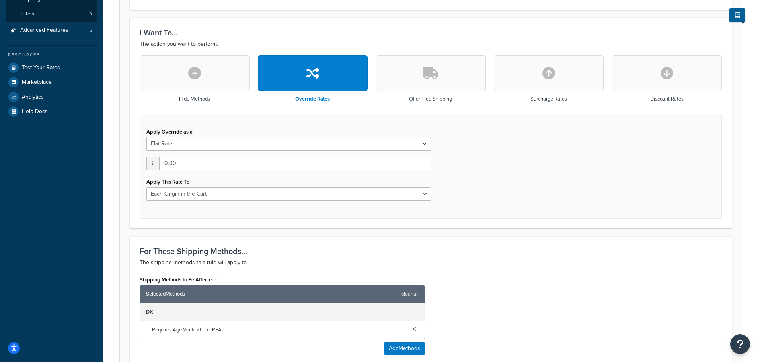
scroll to position [239, 0]
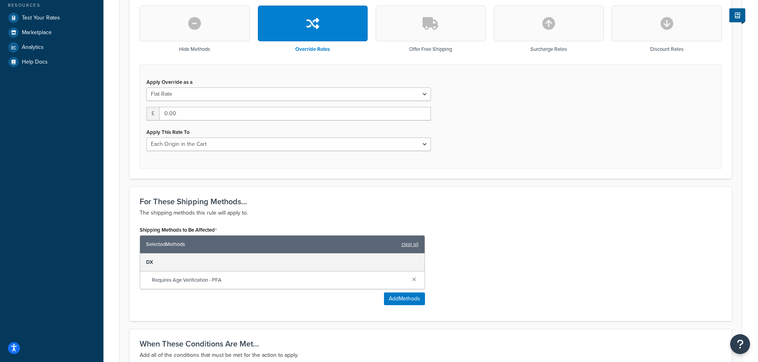
click at [237, 31] on button "button" at bounding box center [195, 24] width 110 height 36
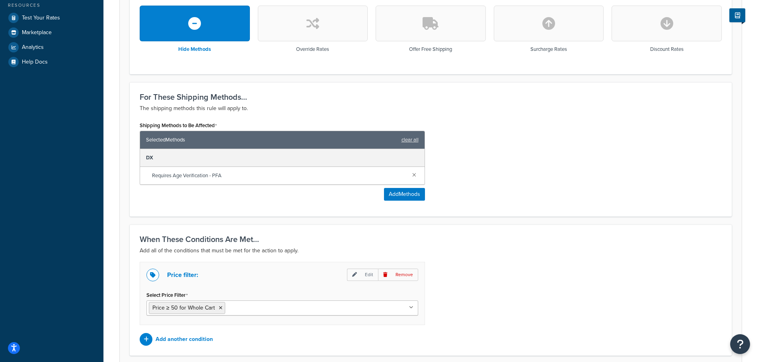
click at [332, 36] on button "button" at bounding box center [313, 24] width 110 height 36
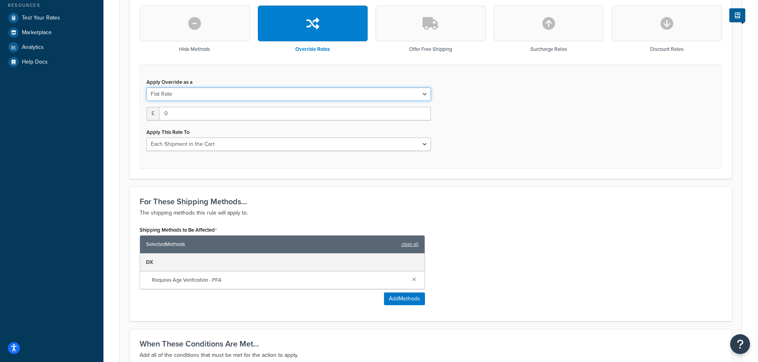
click at [422, 96] on select "Flat Rate Percentage Flat Rate & Percentage" at bounding box center [288, 95] width 284 height 14
click at [473, 106] on div "Apply Override as a Flat Rate Percentage Flat Rate & Percentage £ 0 Apply This …" at bounding box center [431, 116] width 582 height 105
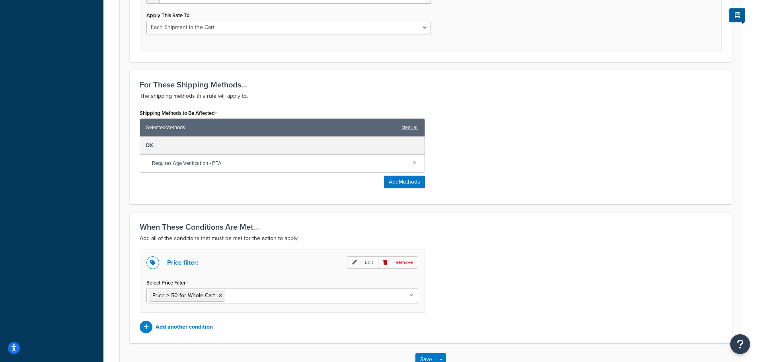
scroll to position [358, 0]
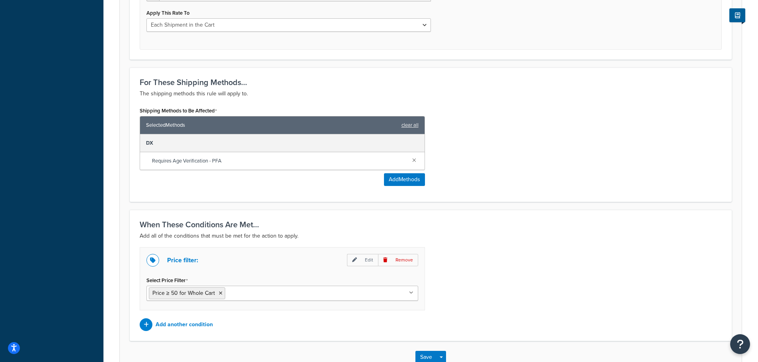
click at [204, 160] on span "Requires Age Verification - PFA" at bounding box center [279, 161] width 254 height 11
click at [222, 159] on span "Requires Age Verification - PFA" at bounding box center [279, 161] width 254 height 11
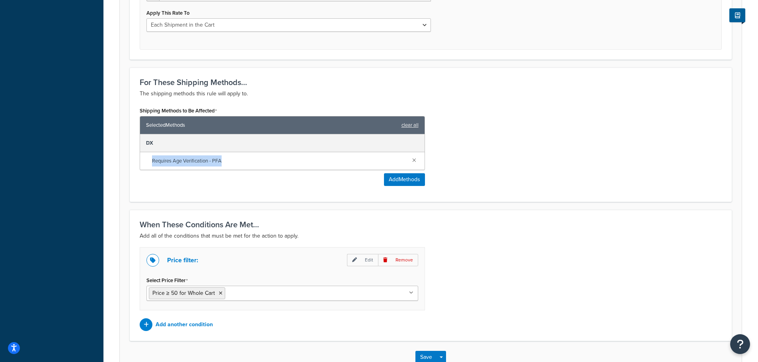
click at [222, 159] on span "Requires Age Verification - PFA" at bounding box center [279, 161] width 254 height 11
click at [263, 170] on div "Requires Age Verification - PFA" at bounding box center [282, 161] width 284 height 18
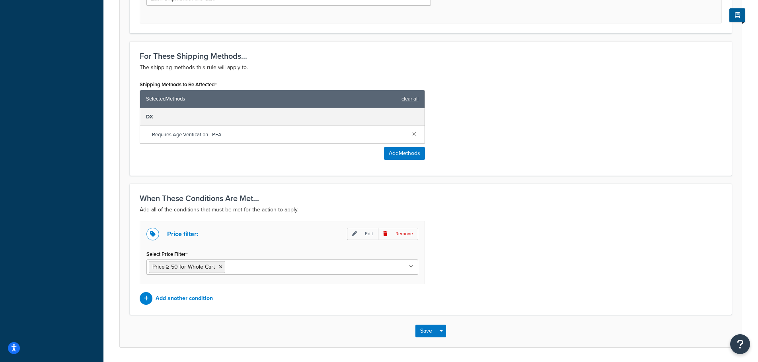
scroll to position [410, 0]
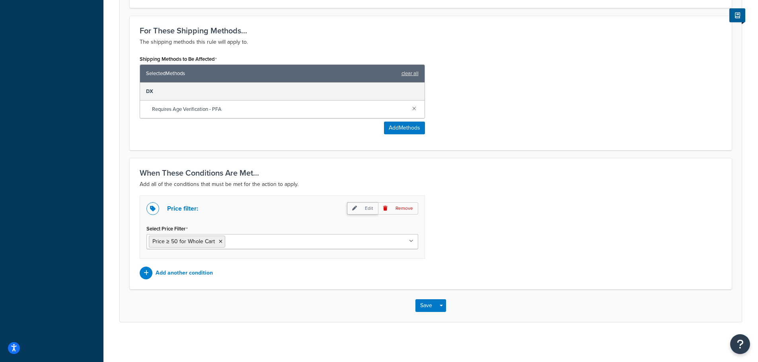
click at [362, 208] on p "Edit" at bounding box center [362, 208] width 31 height 12
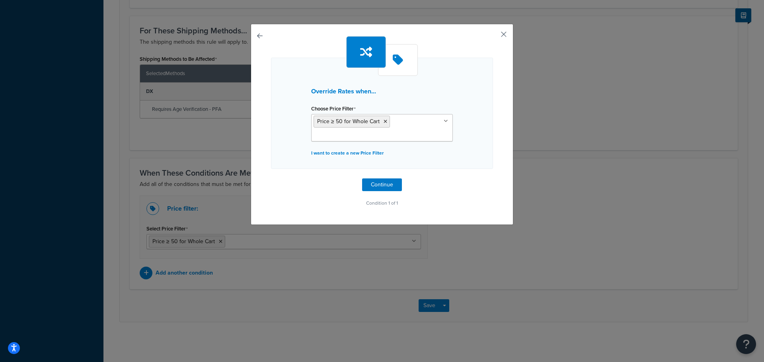
click at [493, 36] on button "button" at bounding box center [492, 37] width 2 height 2
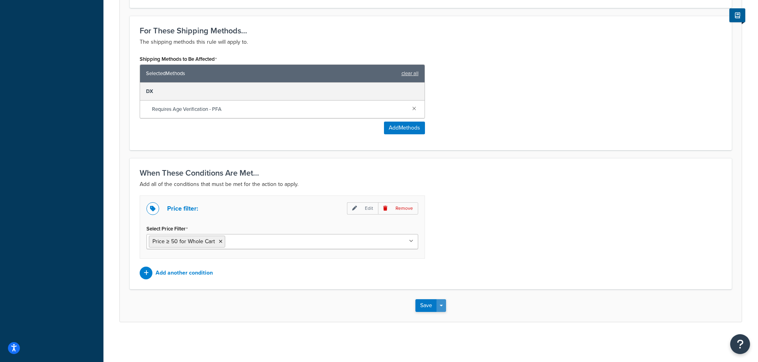
click at [445, 304] on button "Save Dropdown" at bounding box center [441, 306] width 10 height 13
click at [494, 253] on div "Price filter: Edit Remove Select Price Filter Price ≥ 50 for Whole Cart Price ≤…" at bounding box center [431, 238] width 594 height 84
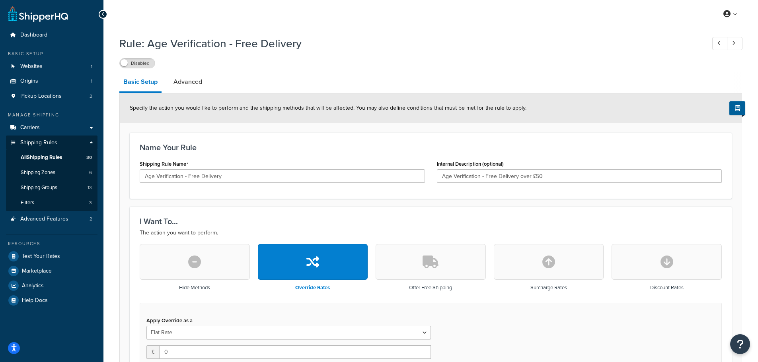
click at [487, 105] on span "Specify the action you would like to perform and the shipping methods that will…" at bounding box center [328, 108] width 397 height 8
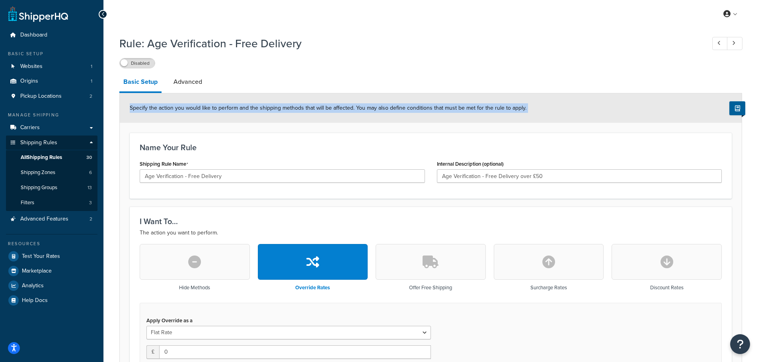
click at [487, 105] on span "Specify the action you would like to perform and the shipping methods that will…" at bounding box center [328, 108] width 397 height 8
click at [509, 99] on div "Specify the action you would like to perform and the shipping methods that will…" at bounding box center [431, 107] width 622 height 29
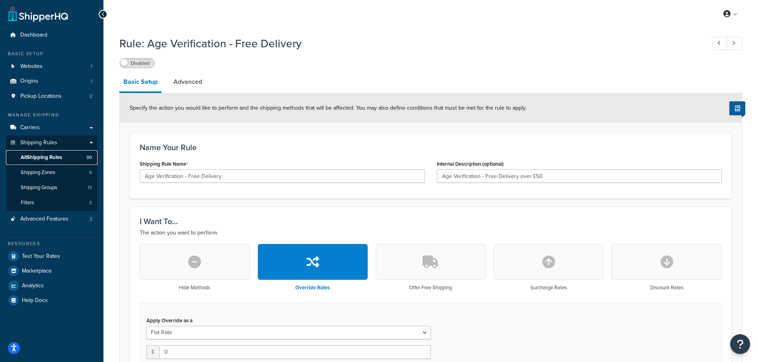
click at [70, 161] on link "All Shipping Rules 30" at bounding box center [51, 157] width 91 height 15
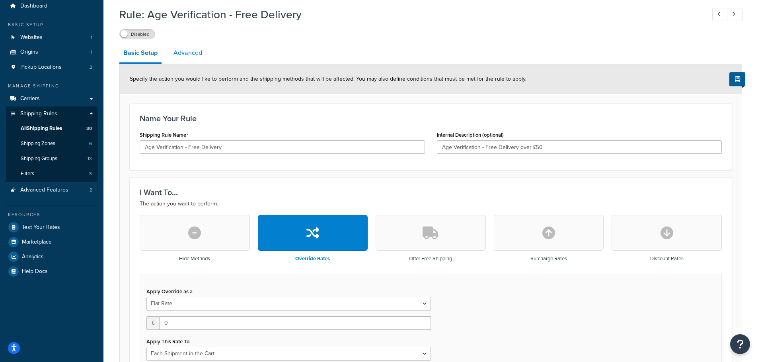
scroll to position [12, 0]
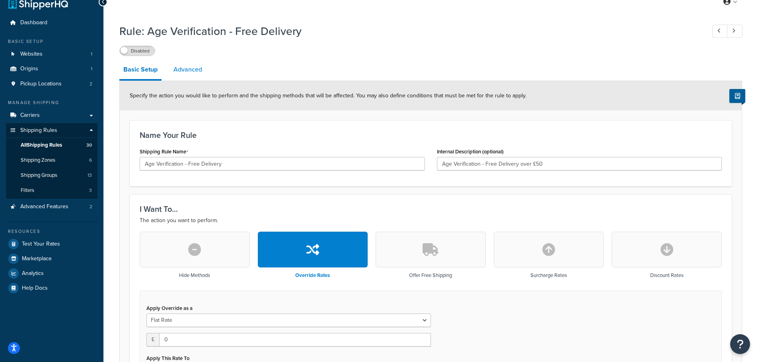
click at [184, 65] on link "Advanced" at bounding box center [187, 69] width 37 height 19
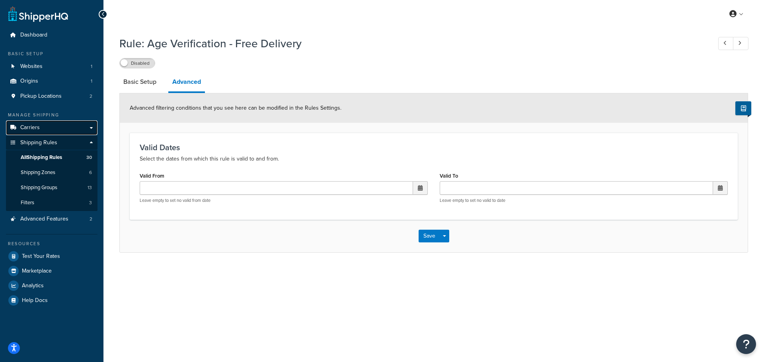
click at [52, 131] on link "Carriers" at bounding box center [51, 128] width 91 height 15
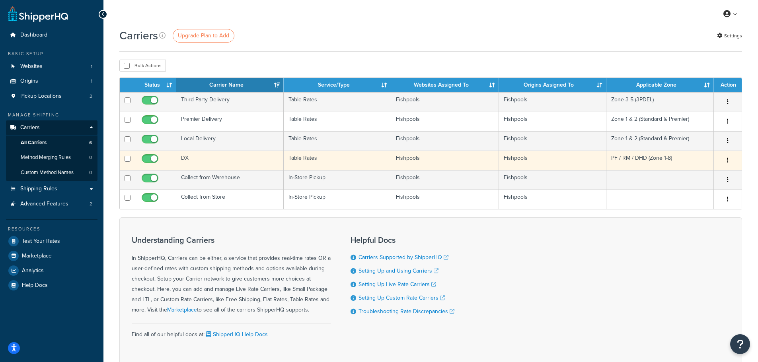
click at [238, 163] on td "DX" at bounding box center [229, 160] width 107 height 19
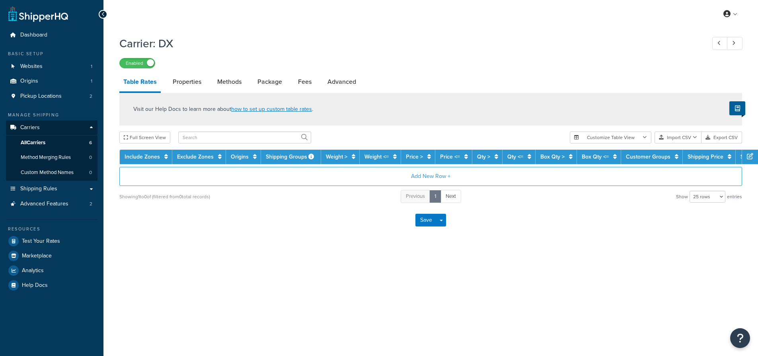
select select "25"
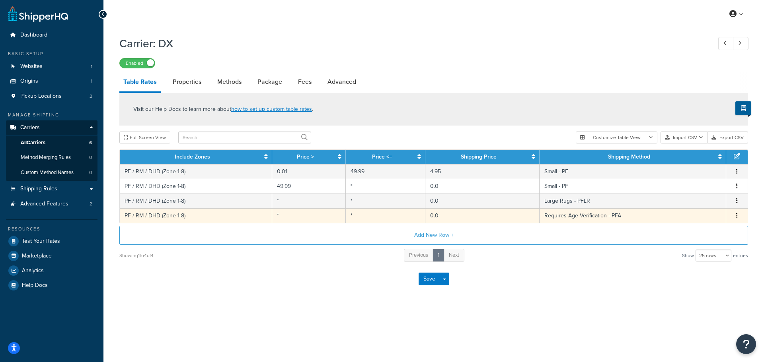
click at [187, 212] on td "PF / RM / DHD (Zone 1-8)" at bounding box center [196, 215] width 152 height 15
select select "180318"
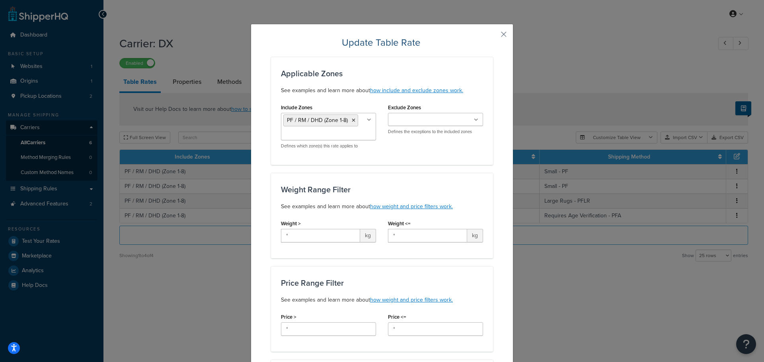
click at [451, 129] on p "Defines the exceptions to the included zones" at bounding box center [435, 132] width 95 height 6
click at [457, 125] on ul at bounding box center [435, 119] width 95 height 13
click at [468, 113] on ul at bounding box center [435, 119] width 95 height 13
click at [468, 111] on div "Exclude Zones Zone 1 & 2 (Standard & Premier) Zone 3-5 (3PDEL) PF / RM / DHD (Z…" at bounding box center [435, 118] width 95 height 33
click at [586, 216] on div "Update Table Rate Applicable Zones See examples and learn more about how includ…" at bounding box center [382, 181] width 764 height 362
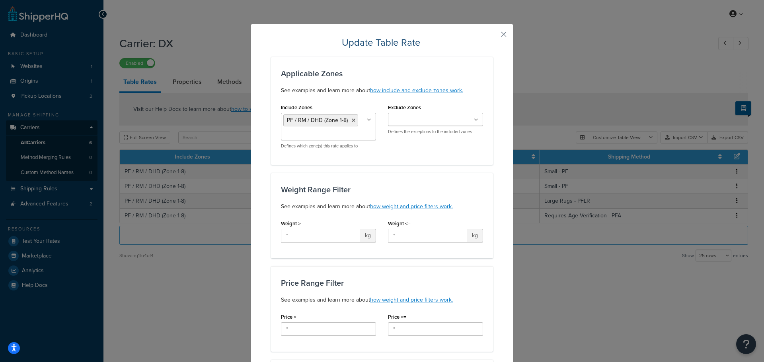
click at [493, 36] on button "button" at bounding box center [492, 37] width 2 height 2
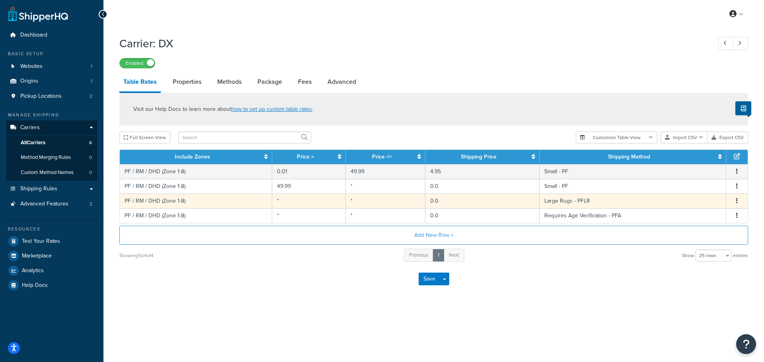
click at [740, 200] on span "Edit Duplicate Delete" at bounding box center [737, 201] width 12 height 9
click at [736, 202] on icon "button" at bounding box center [737, 201] width 2 height 6
click at [687, 186] on div "Edit" at bounding box center [696, 185] width 56 height 16
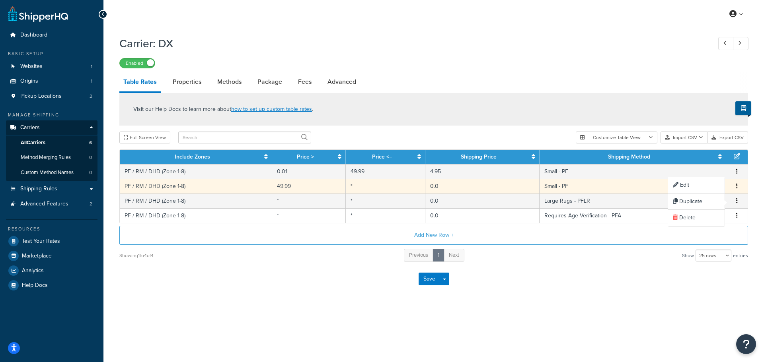
select select "162150"
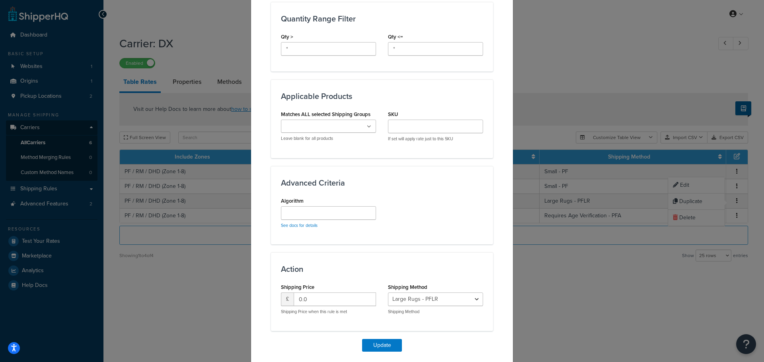
scroll to position [385, 0]
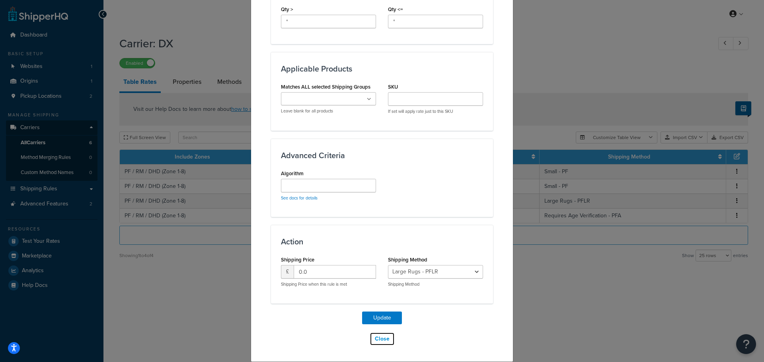
click at [381, 340] on button "Close" at bounding box center [382, 340] width 25 height 14
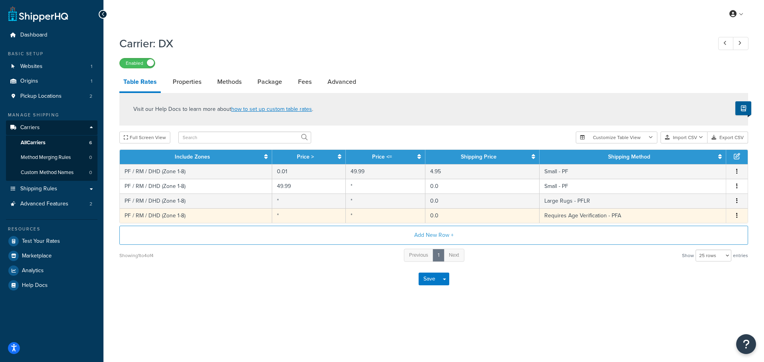
click at [734, 214] on button "button" at bounding box center [737, 216] width 6 height 9
click at [697, 203] on div "Edit" at bounding box center [696, 200] width 56 height 16
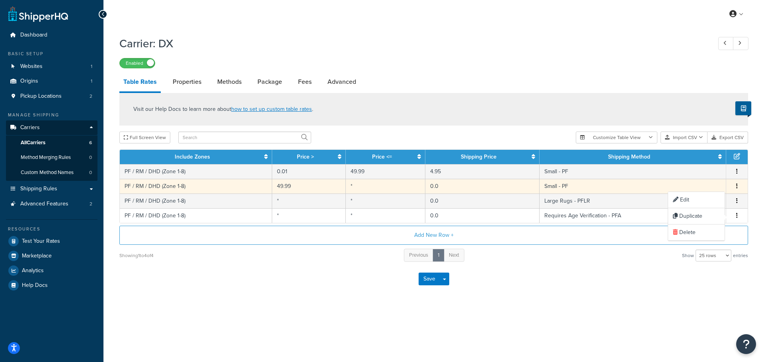
select select "180318"
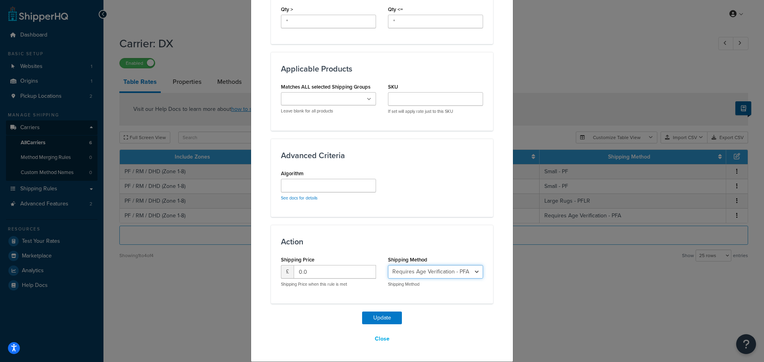
click at [435, 278] on select "Small - PF Large Rugs - PFLR Requires Age Verification - PFA" at bounding box center [435, 272] width 95 height 14
click at [319, 275] on input "0.0" at bounding box center [335, 272] width 82 height 14
click at [321, 277] on input "0.0" at bounding box center [335, 272] width 82 height 14
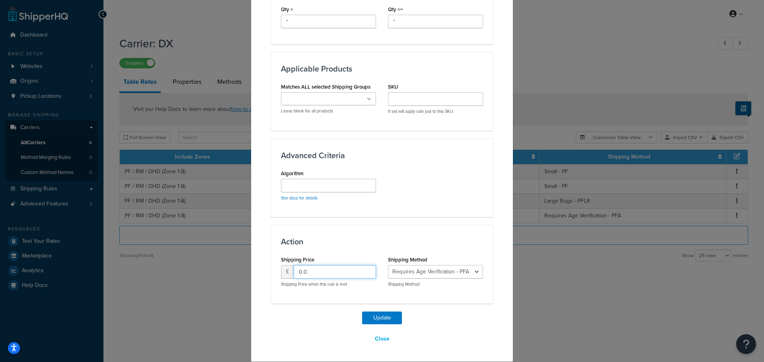
click at [321, 277] on input "0.0" at bounding box center [335, 272] width 82 height 14
click at [374, 338] on button "Close" at bounding box center [382, 340] width 25 height 14
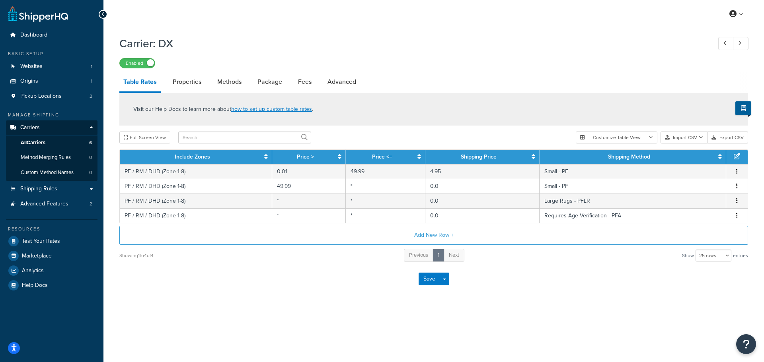
click at [177, 70] on div "Carrier: DX Enabled Table Rates Properties Methods Package Fees Advanced Visit …" at bounding box center [433, 164] width 629 height 264
click at [177, 78] on link "Properties" at bounding box center [187, 81] width 37 height 19
select select "HIGHEST"
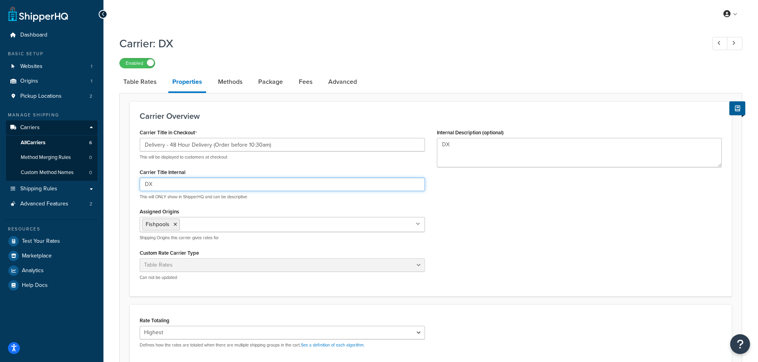
click at [174, 183] on input "DX" at bounding box center [282, 185] width 285 height 14
click at [184, 185] on input "DX" at bounding box center [282, 185] width 285 height 14
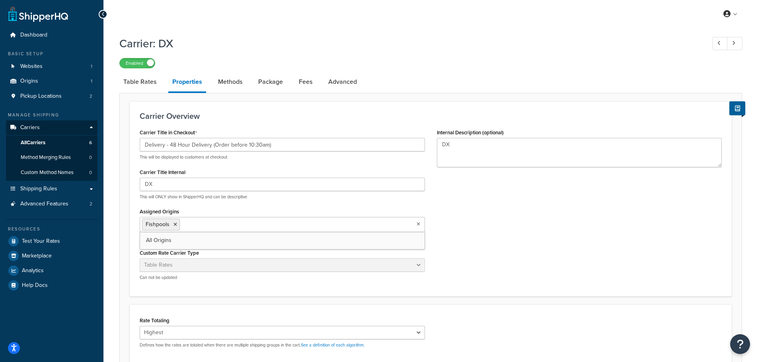
click at [203, 229] on input "Assigned Origins" at bounding box center [217, 224] width 70 height 9
click at [499, 218] on div "Carrier Title in Checkout Delivery - 48 Hour Delivery (Order before 10:30am) Th…" at bounding box center [431, 207] width 594 height 160
click at [182, 225] on input "Assigned Origins" at bounding box center [217, 224] width 70 height 9
click at [195, 211] on div "Assigned Origins Fishpools All Origins Shipping Origins this carrier gives rate…" at bounding box center [282, 223] width 285 height 35
click at [209, 225] on input "Assigned Origins" at bounding box center [217, 224] width 70 height 9
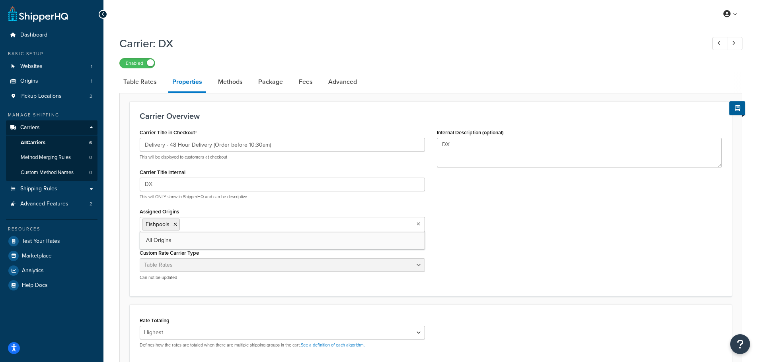
click at [211, 211] on div "Assigned Origins Fishpools All Origins Shipping Origins this carrier gives rate…" at bounding box center [282, 223] width 285 height 35
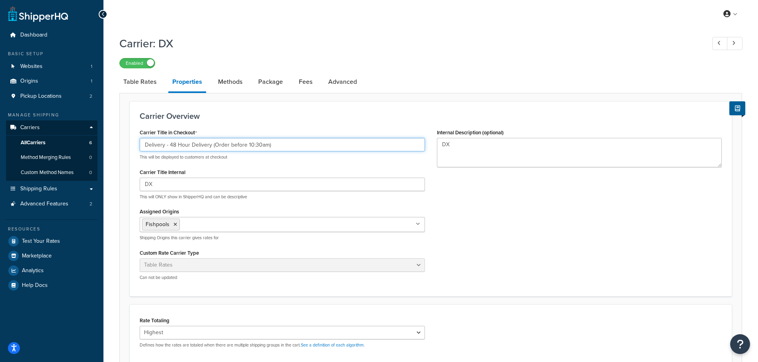
drag, startPoint x: 216, startPoint y: 145, endPoint x: 292, endPoint y: 147, distance: 76.0
click at [292, 147] on input "Delivery - 48 Hour Delivery (Order before 10:30am)" at bounding box center [282, 145] width 285 height 14
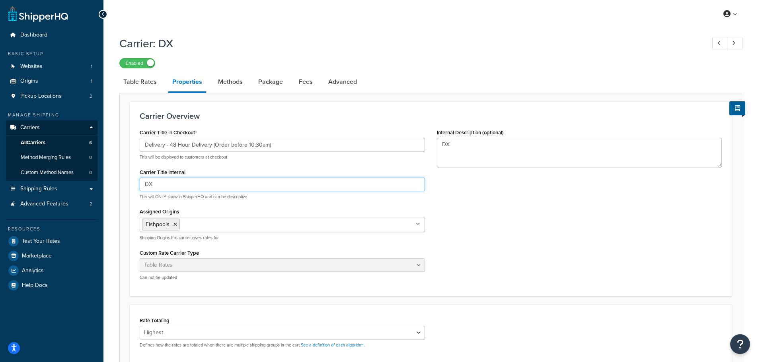
click at [208, 186] on input "DX" at bounding box center [282, 185] width 285 height 14
click at [211, 168] on div "Carrier Title Internal DX This will ONLY show in ShipperHQ and can be descripti…" at bounding box center [282, 183] width 285 height 33
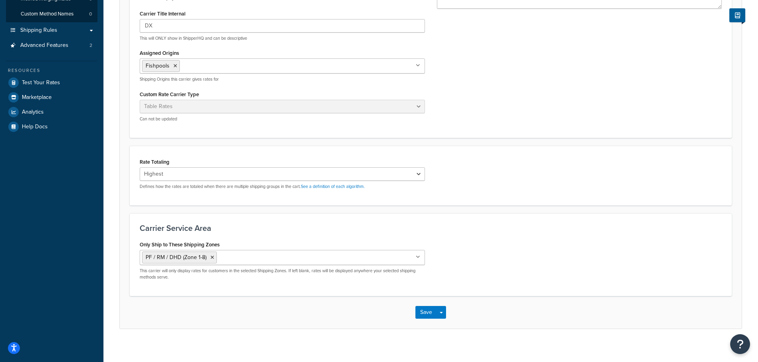
scroll to position [159, 0]
click at [196, 177] on select "Cumulative Highest Per Item Per SKU" at bounding box center [282, 174] width 285 height 14
drag, startPoint x: 249, startPoint y: 188, endPoint x: 216, endPoint y: 189, distance: 33.0
click at [243, 188] on p "Defines how the rates are totaled when there are multiple shipping groups in th…" at bounding box center [282, 186] width 285 height 6
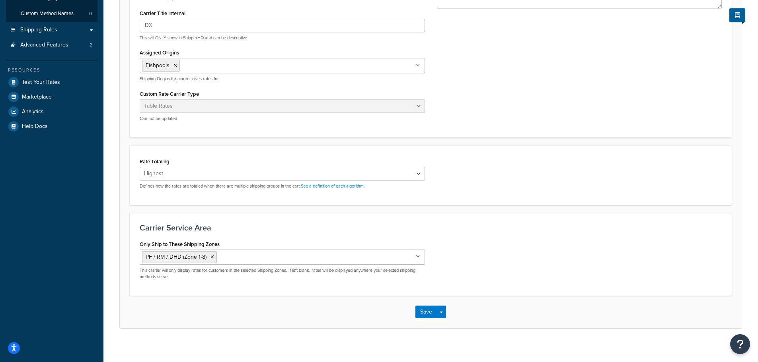
click at [213, 189] on p "Defines how the rates are totaled when there are multiple shipping groups in th…" at bounding box center [282, 186] width 285 height 6
click at [238, 256] on input "Only Ship to These Shipping Zones" at bounding box center [254, 257] width 70 height 9
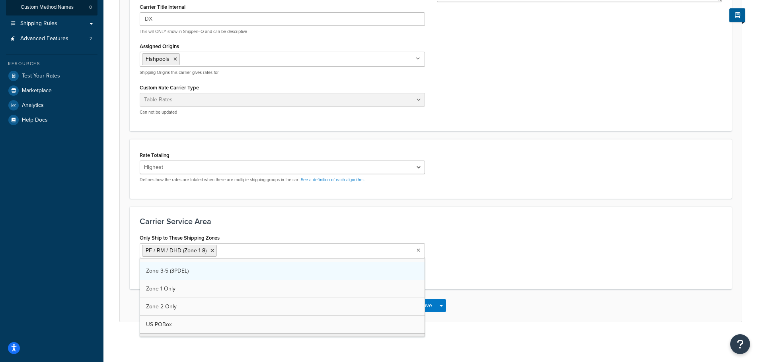
scroll to position [0, 0]
click at [498, 227] on div "Carrier Service Area Only Ship to These Shipping Zones PF / RM / DHD (Zone 1-8)…" at bounding box center [431, 248] width 602 height 83
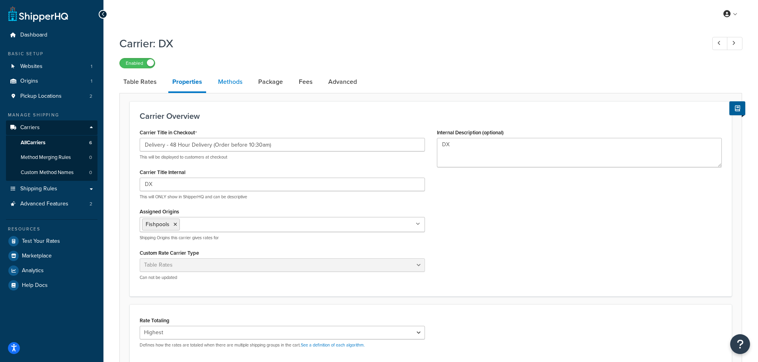
click at [216, 83] on link "Methods" at bounding box center [230, 81] width 32 height 19
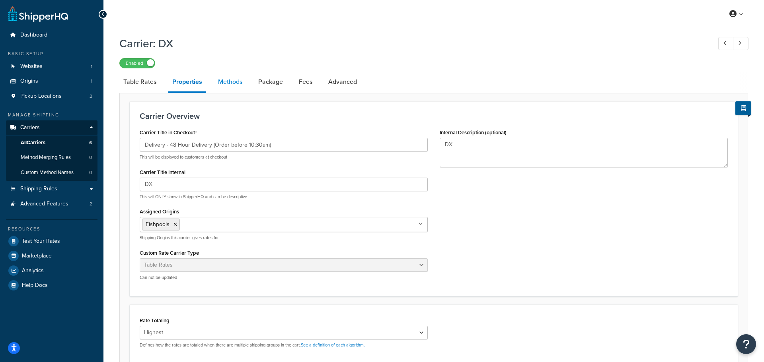
select select "25"
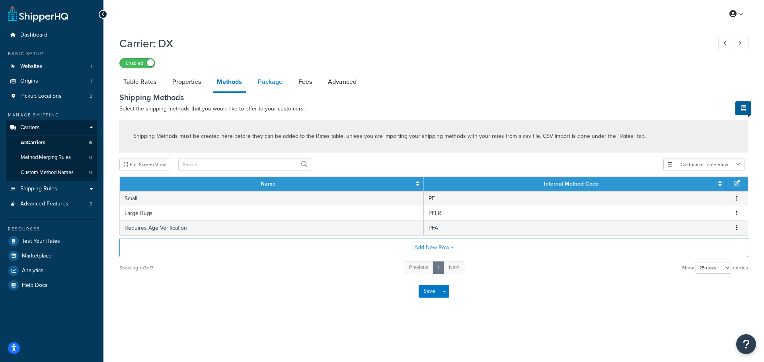
click at [267, 87] on link "Package" at bounding box center [270, 81] width 33 height 19
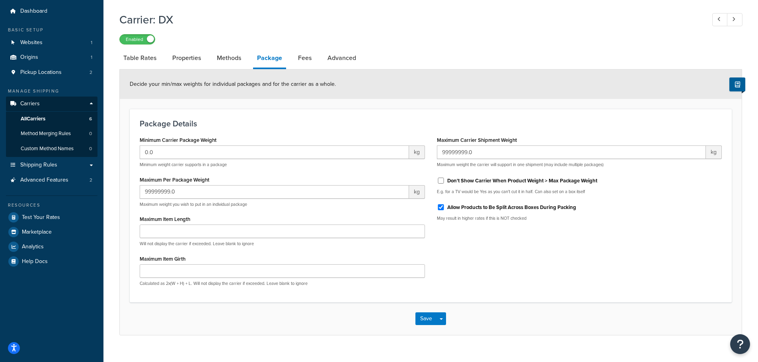
scroll to position [37, 0]
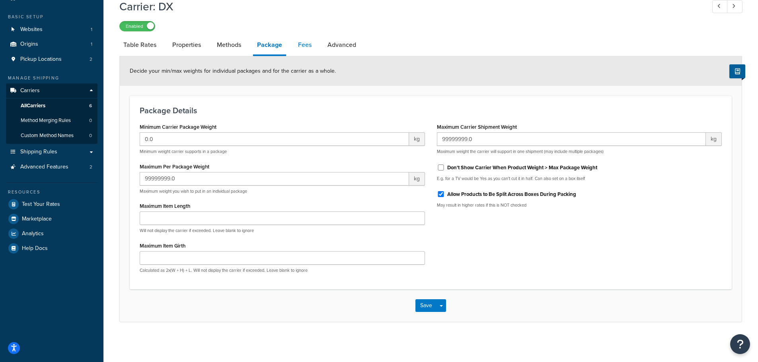
click at [307, 40] on link "Fees" at bounding box center [304, 44] width 21 height 19
select select "AFTER"
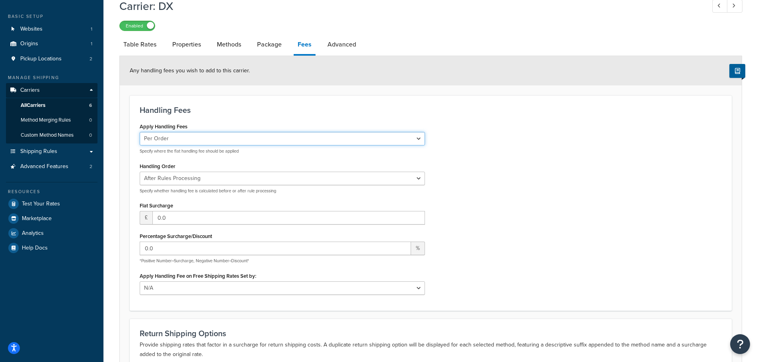
click at [237, 138] on select "Per Order Per Item Per Package" at bounding box center [282, 139] width 285 height 14
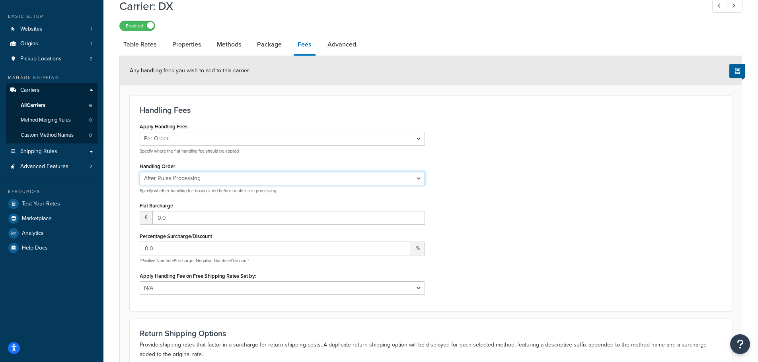
click at [220, 181] on select "Before Rules Processing After Rules Processing" at bounding box center [282, 179] width 285 height 14
drag, startPoint x: 230, startPoint y: 193, endPoint x: 214, endPoint y: 196, distance: 16.3
click at [214, 196] on div "Apply Handling Fees Per Order Per Item Per Package Specify where the flat handl…" at bounding box center [282, 211] width 297 height 180
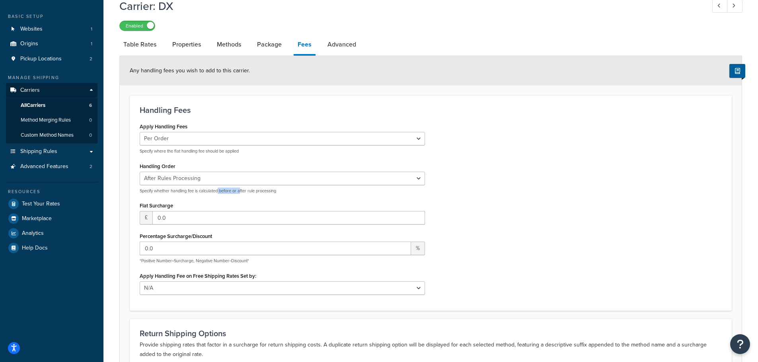
drag, startPoint x: 224, startPoint y: 193, endPoint x: 244, endPoint y: 191, distance: 20.0
click at [243, 191] on p "Specify whether handling fee is calculated before or after rule processing" at bounding box center [282, 191] width 285 height 6
click at [245, 191] on p "Specify whether handling fee is calculated before or after rule processing" at bounding box center [282, 191] width 285 height 6
click at [264, 178] on select "Before Rules Processing After Rules Processing" at bounding box center [282, 179] width 285 height 14
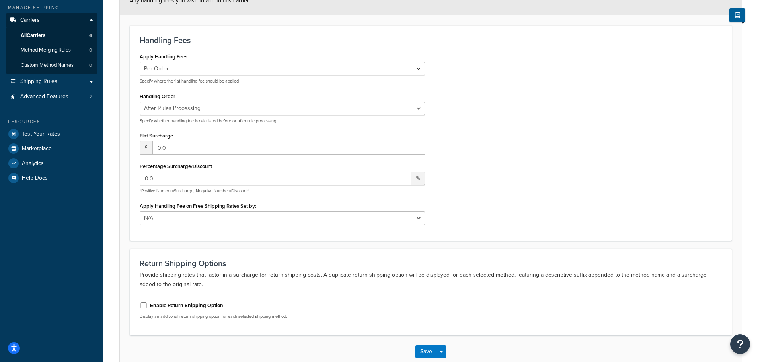
scroll to position [111, 0]
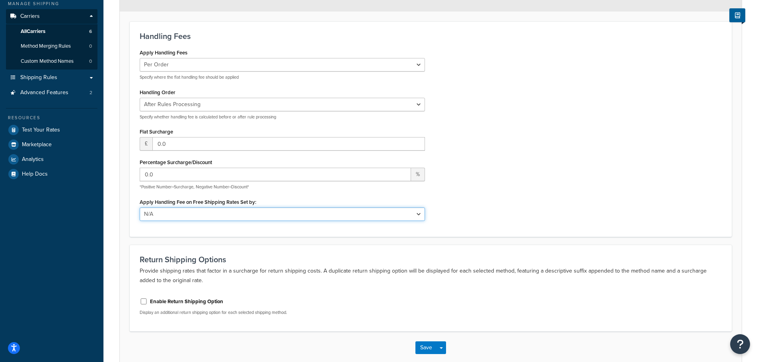
click at [324, 208] on select "N/A Fixed/Free Shipping Methods Free Promotion Rules All Free Shipping" at bounding box center [282, 215] width 285 height 14
click at [503, 157] on div "Apply Handling Fees Per Order Per Item Per Package Specify where the flat handl…" at bounding box center [431, 137] width 594 height 180
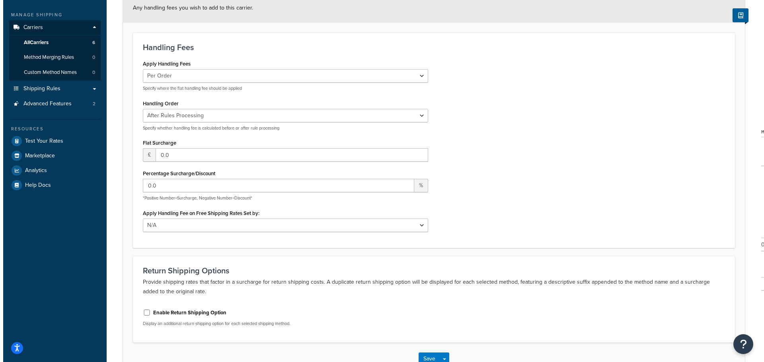
scroll to position [0, 0]
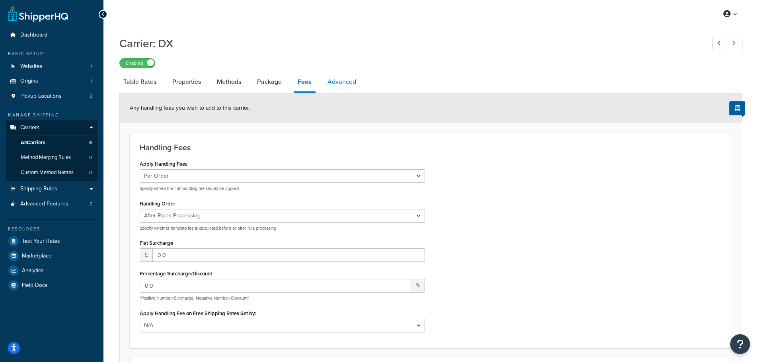
click at [346, 79] on link "Advanced" at bounding box center [341, 81] width 37 height 19
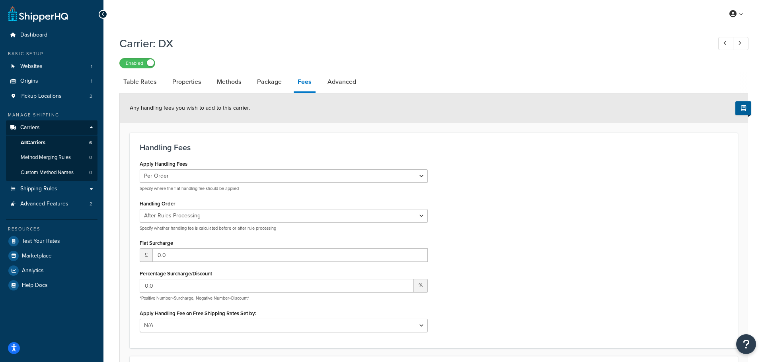
select select "false"
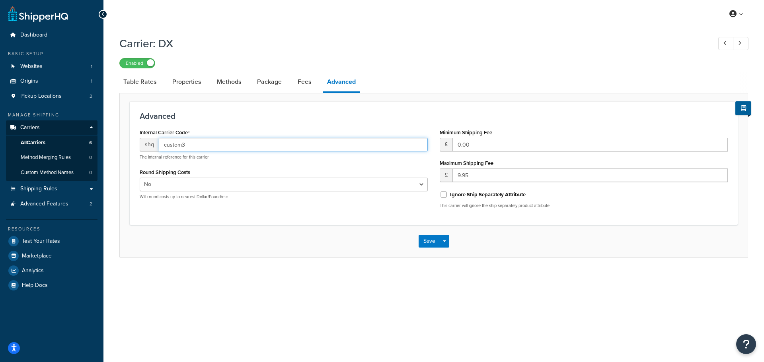
click at [220, 145] on input "custom3" at bounding box center [293, 145] width 269 height 14
click at [234, 145] on input "custom3" at bounding box center [293, 145] width 269 height 14
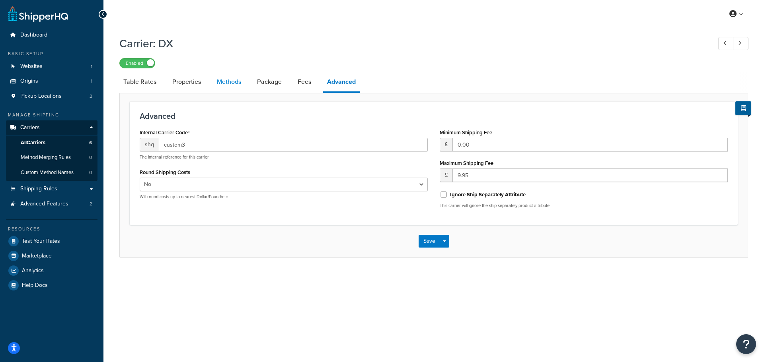
click at [223, 82] on link "Methods" at bounding box center [229, 81] width 32 height 19
select select "25"
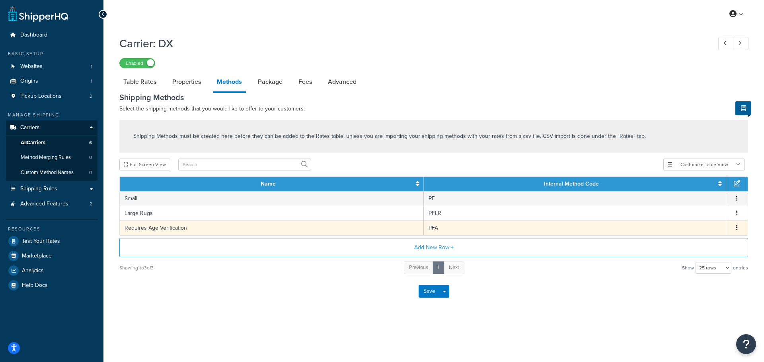
click at [735, 226] on button "button" at bounding box center [737, 228] width 6 height 9
click at [691, 220] on div "Edit" at bounding box center [696, 220] width 56 height 16
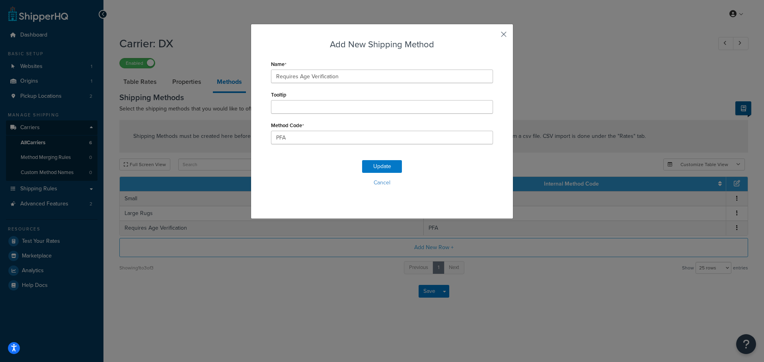
click at [493, 36] on button "button" at bounding box center [492, 37] width 2 height 2
